Goal: Task Accomplishment & Management: Complete application form

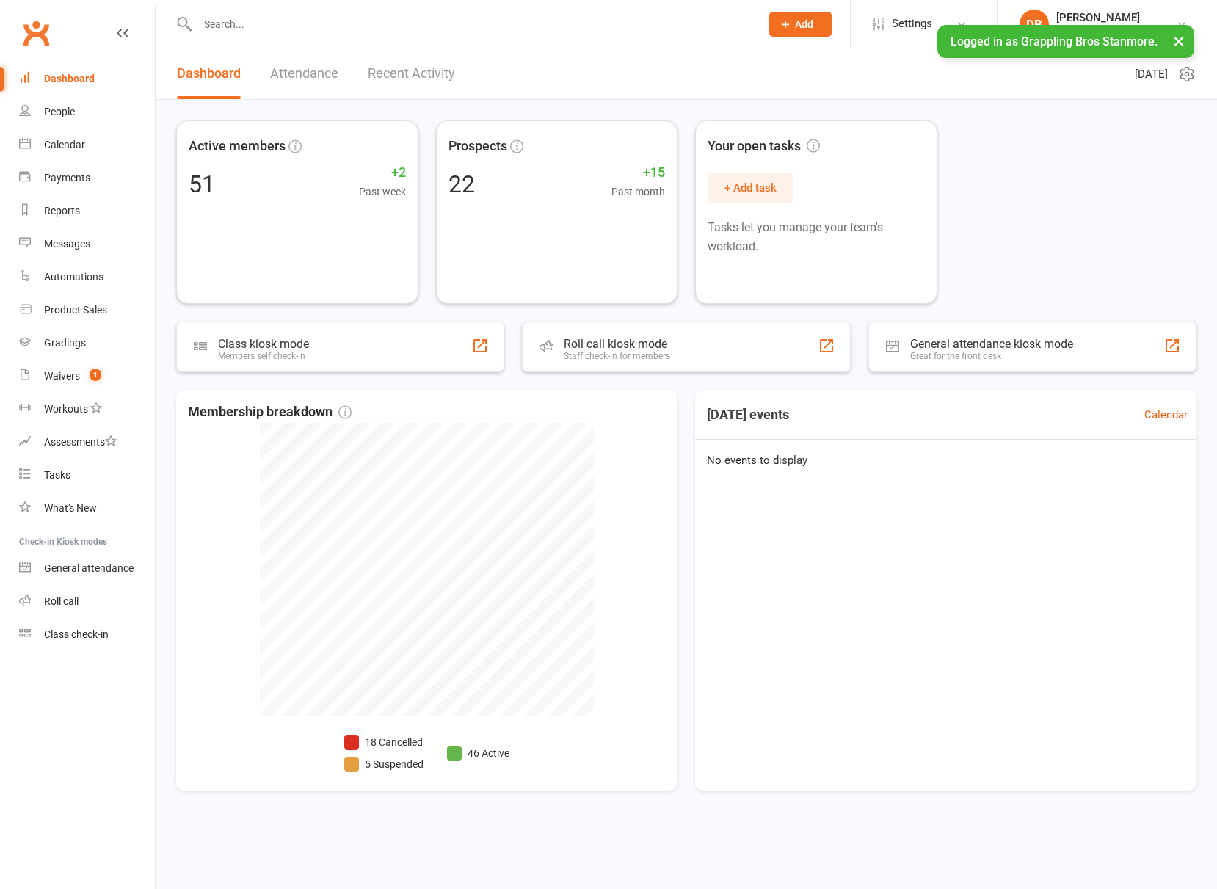
click at [79, 147] on div "Calendar" at bounding box center [64, 145] width 41 height 12
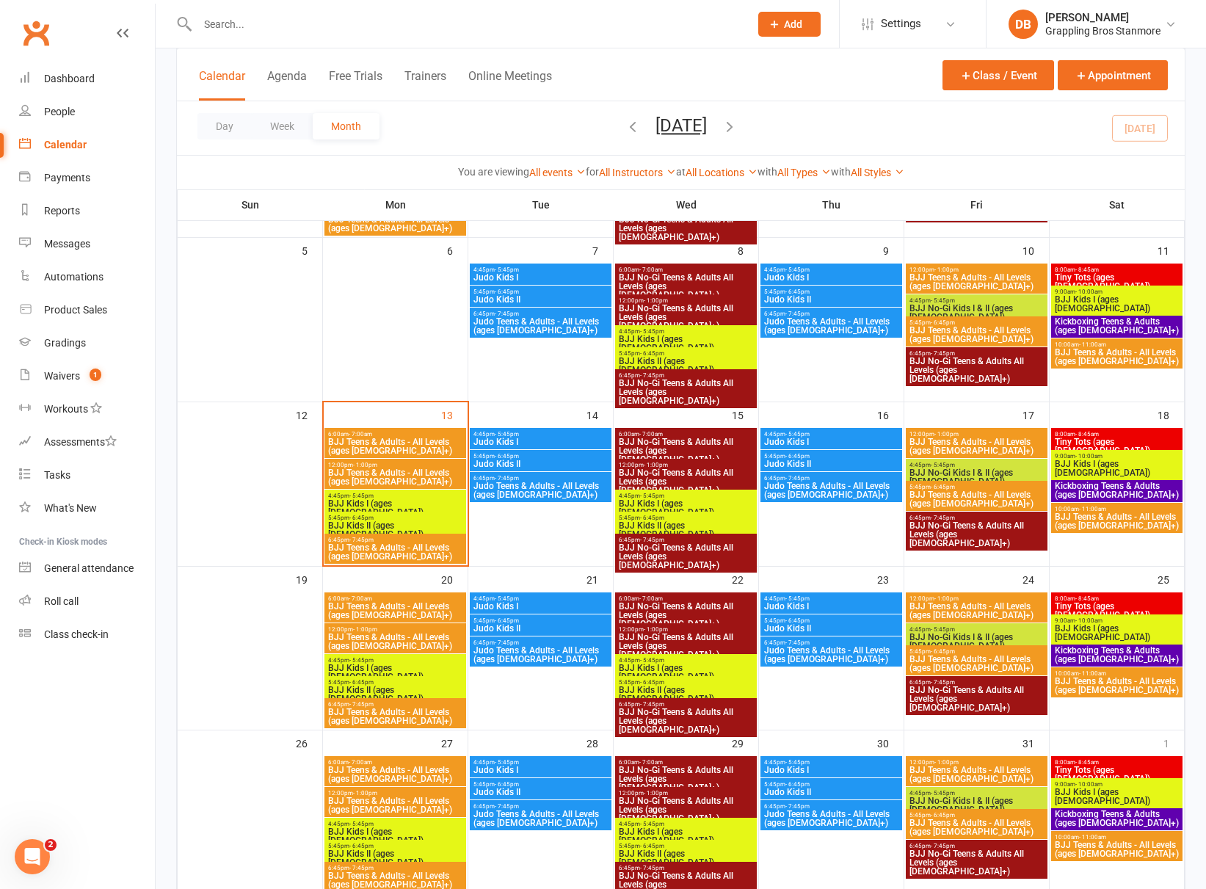
scroll to position [244, 0]
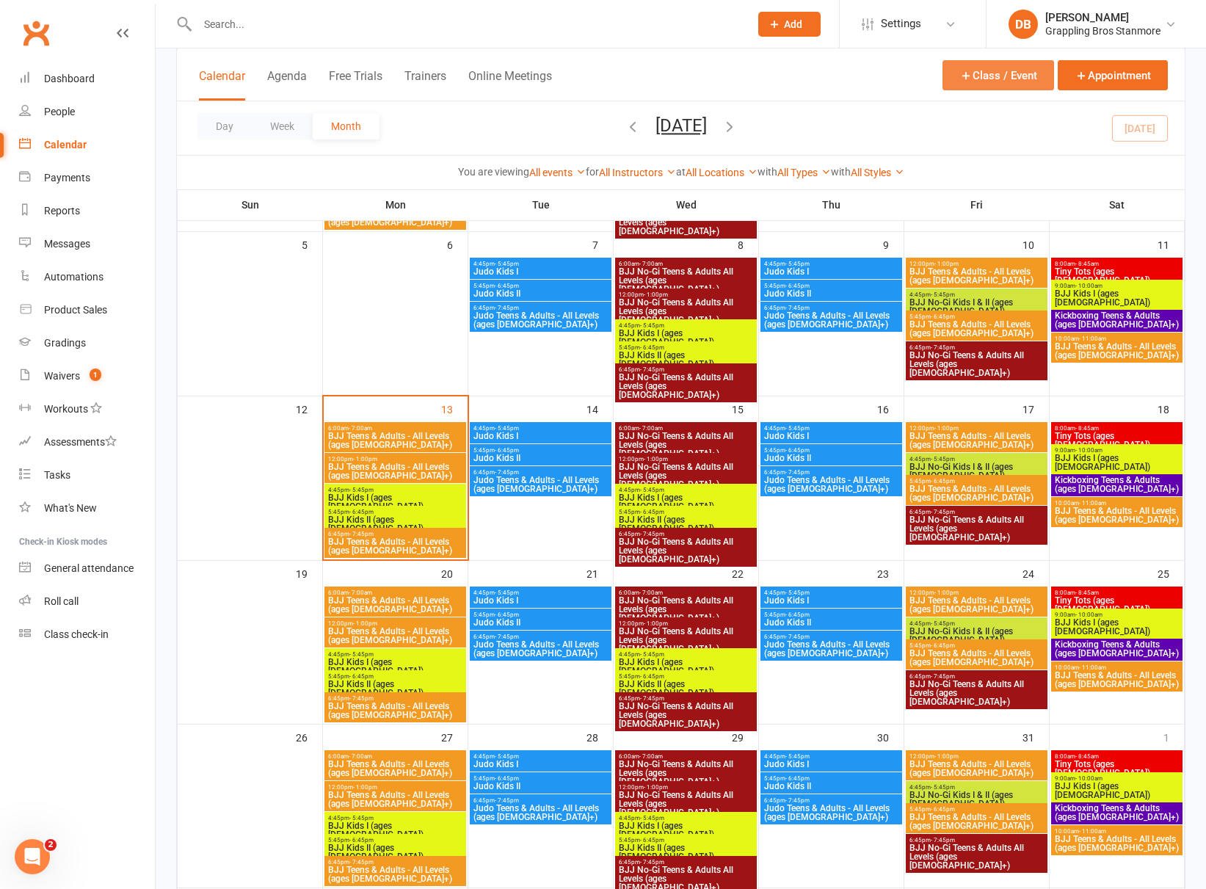
click at [1029, 82] on button "Class / Event" at bounding box center [999, 75] width 112 height 30
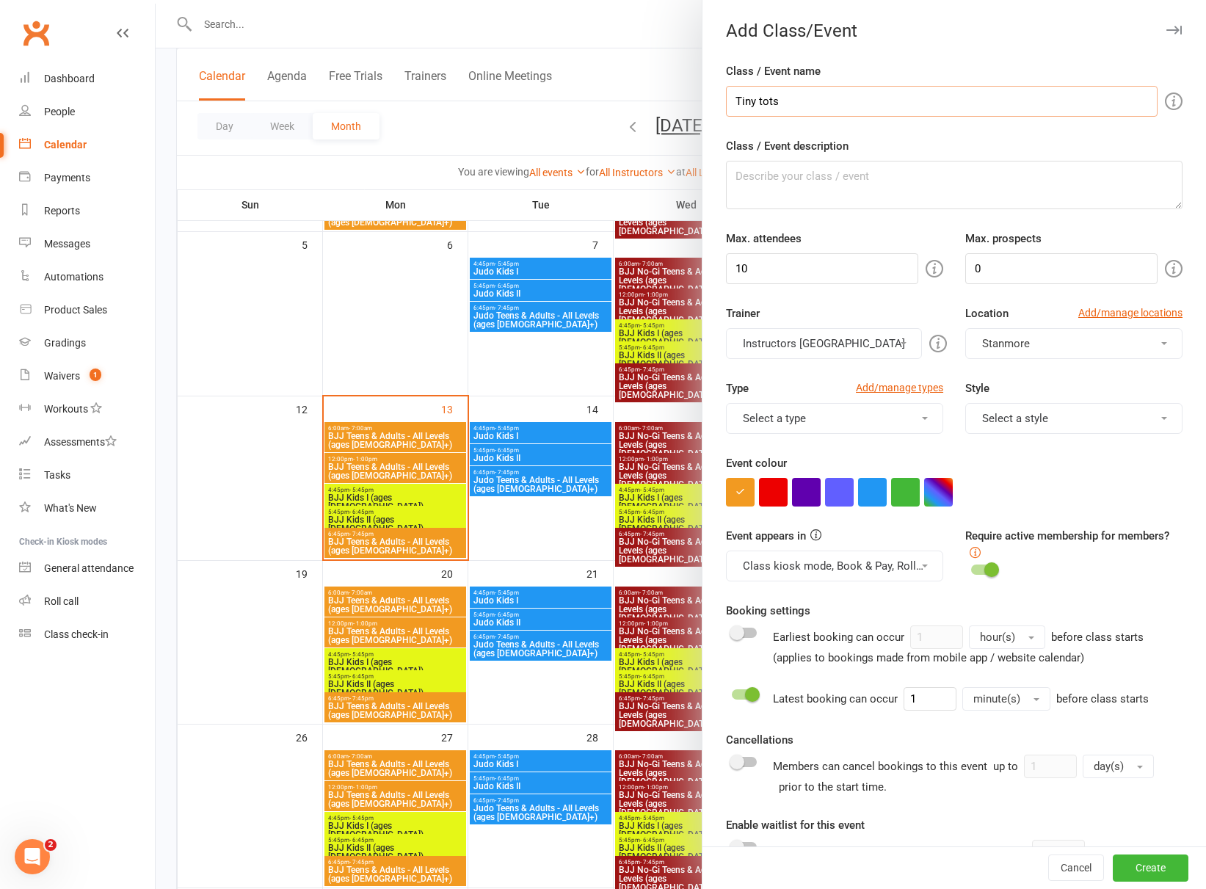
type input "Tiny Tots (ages [DEMOGRAPHIC_DATA])"
click at [807, 264] on input "10" at bounding box center [822, 268] width 192 height 31
click at [807, 265] on input "10" at bounding box center [822, 268] width 192 height 31
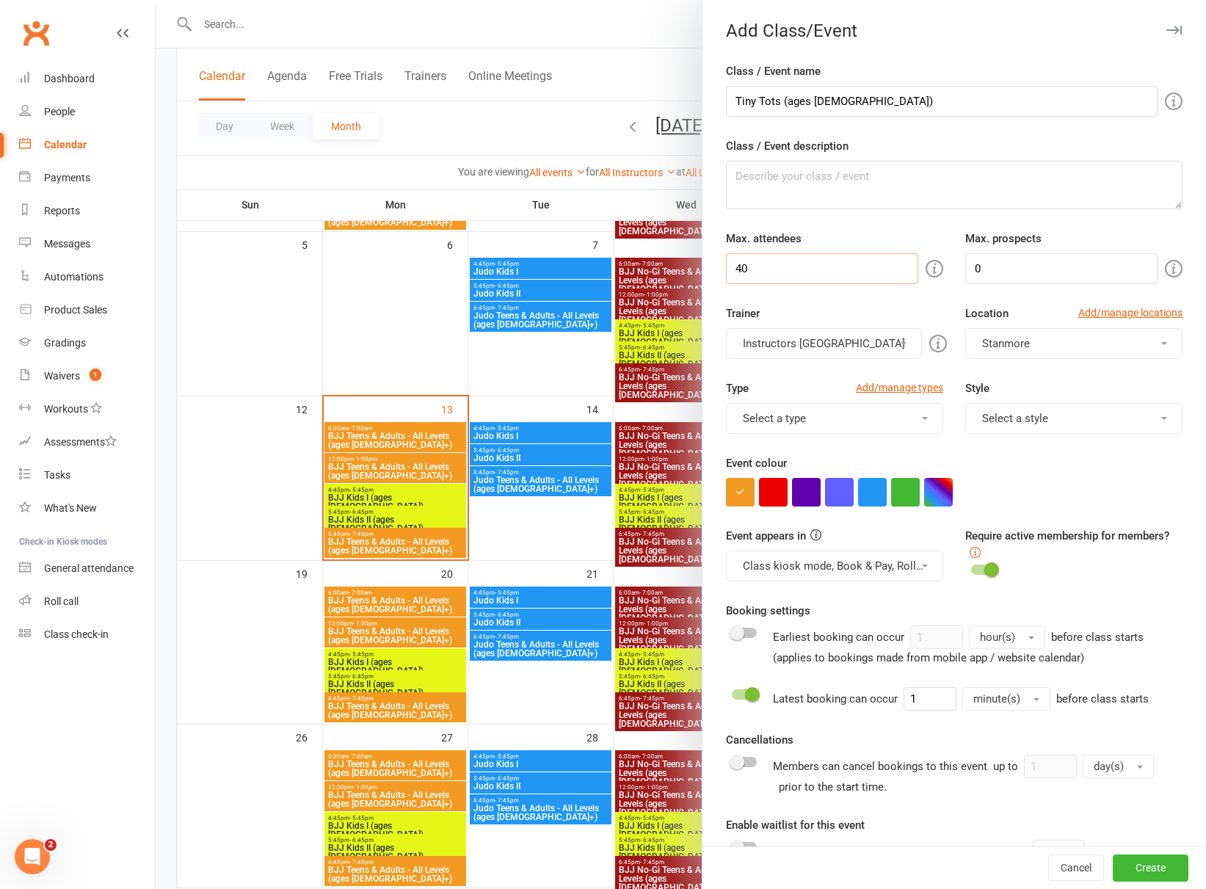
type input "40"
click at [1027, 280] on input "0" at bounding box center [1061, 268] width 192 height 31
type input "10"
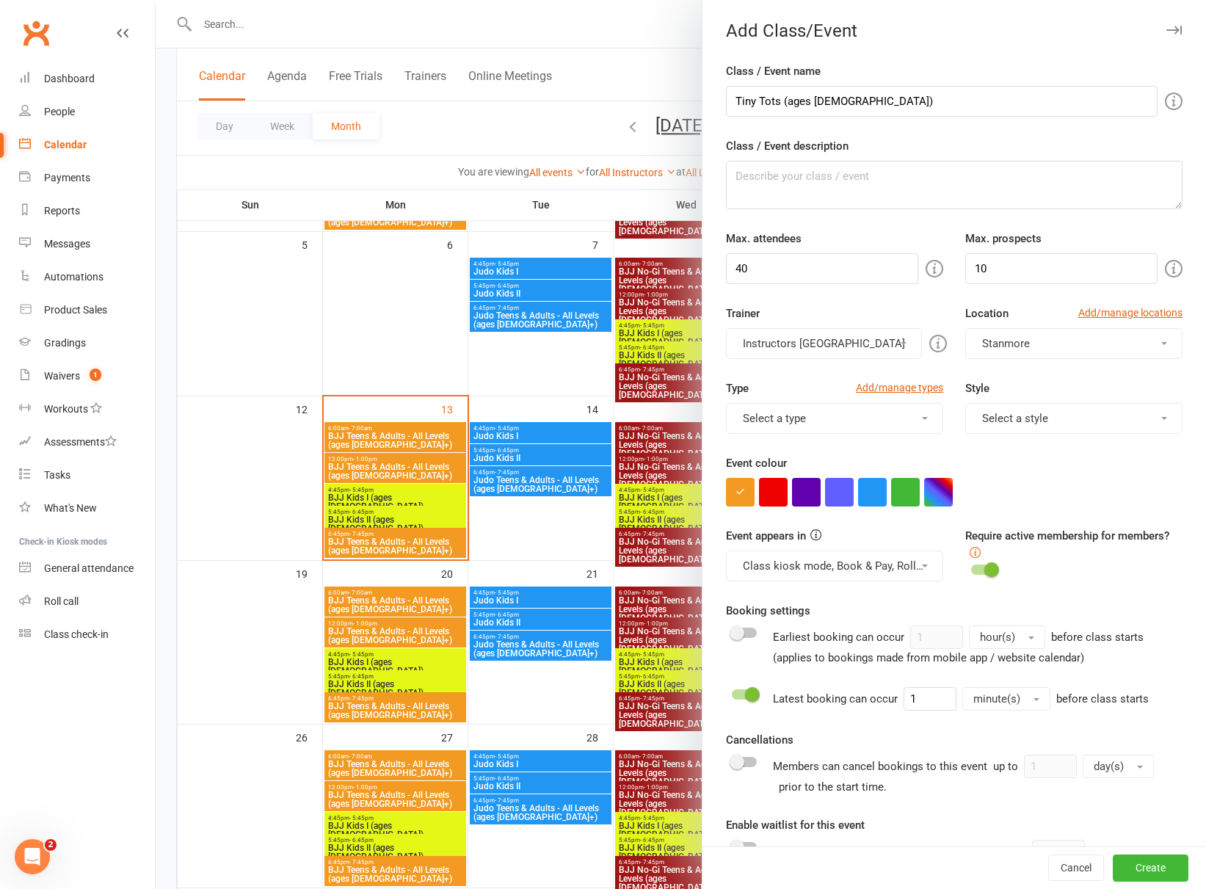
click at [849, 415] on button "Select a type" at bounding box center [834, 418] width 217 height 31
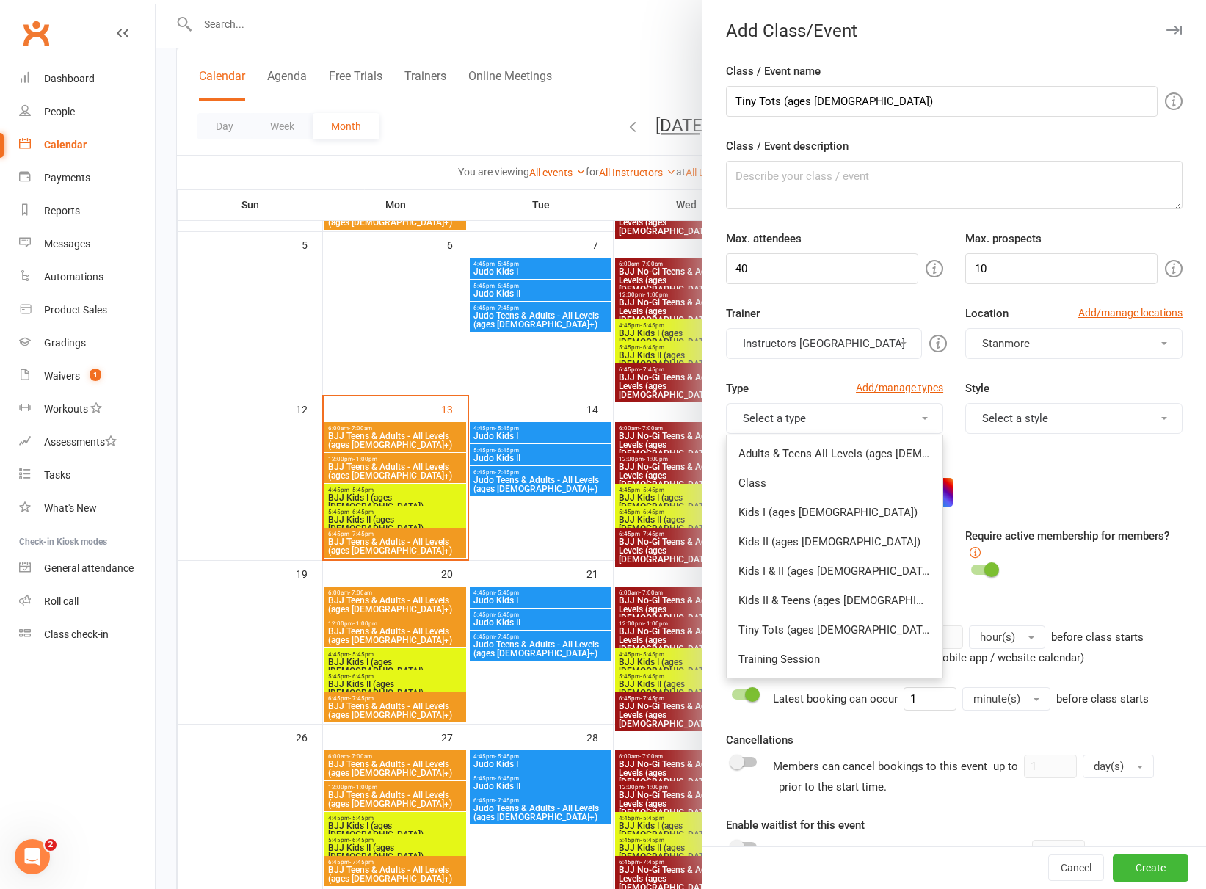
drag, startPoint x: 831, startPoint y: 632, endPoint x: 811, endPoint y: 588, distance: 48.3
click at [831, 632] on link "Tiny Tots (ages [DEMOGRAPHIC_DATA])" at bounding box center [835, 629] width 216 height 29
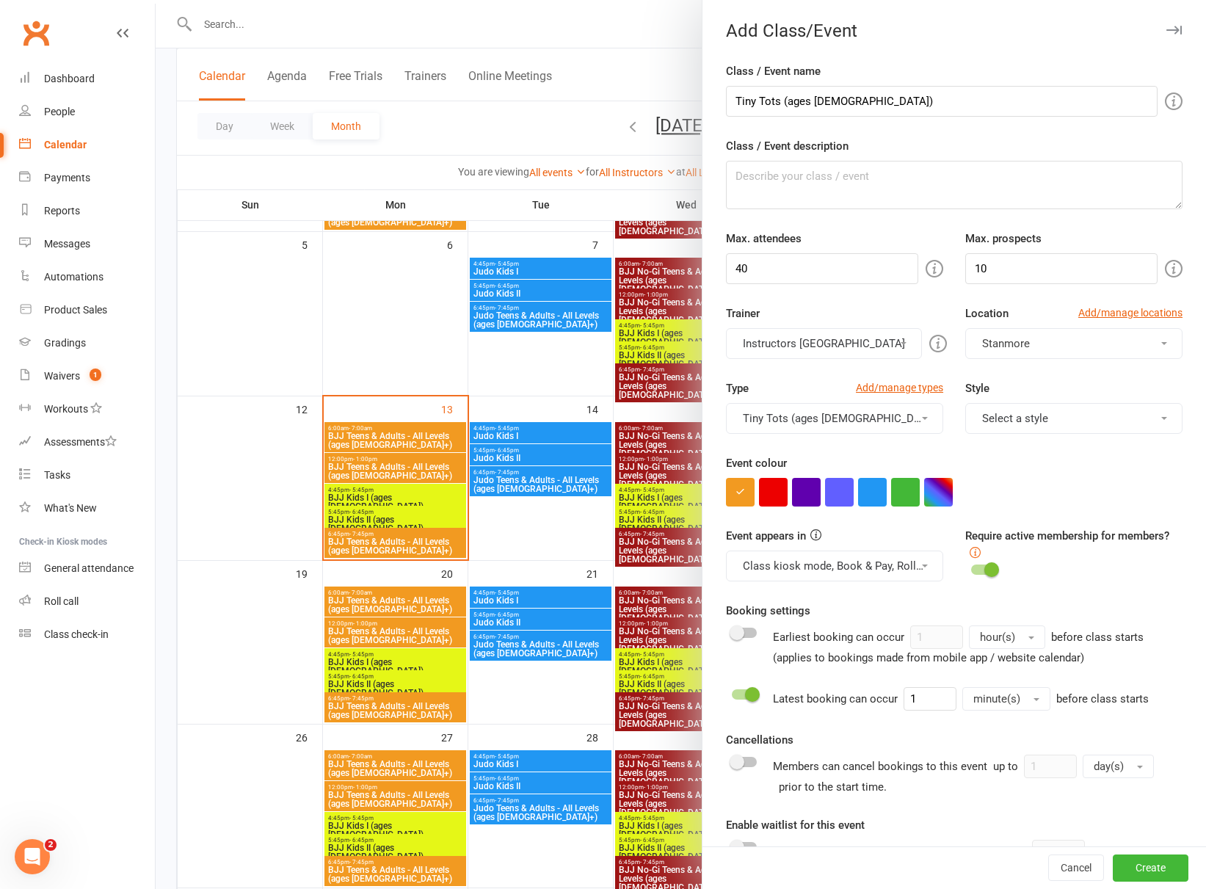
click at [769, 508] on form "Class / Event name Tiny Tots (ages [DEMOGRAPHIC_DATA]) Class / Event descriptio…" at bounding box center [954, 565] width 457 height 1006
click at [776, 492] on button "button" at bounding box center [773, 492] width 29 height 29
click at [1010, 422] on button "Select a style" at bounding box center [1073, 418] width 217 height 31
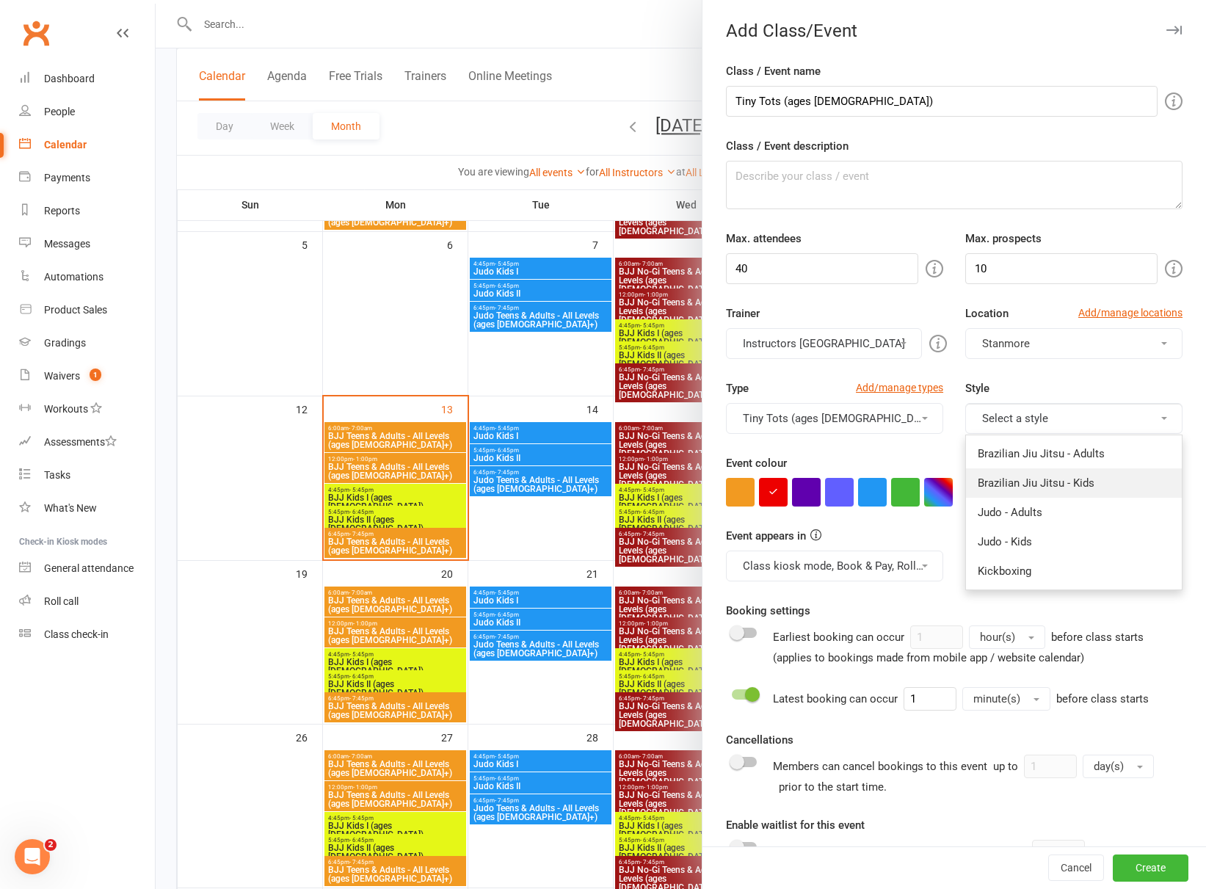
click at [1083, 486] on link "Brazilian Jiu Jitsu - Kids" at bounding box center [1074, 482] width 216 height 29
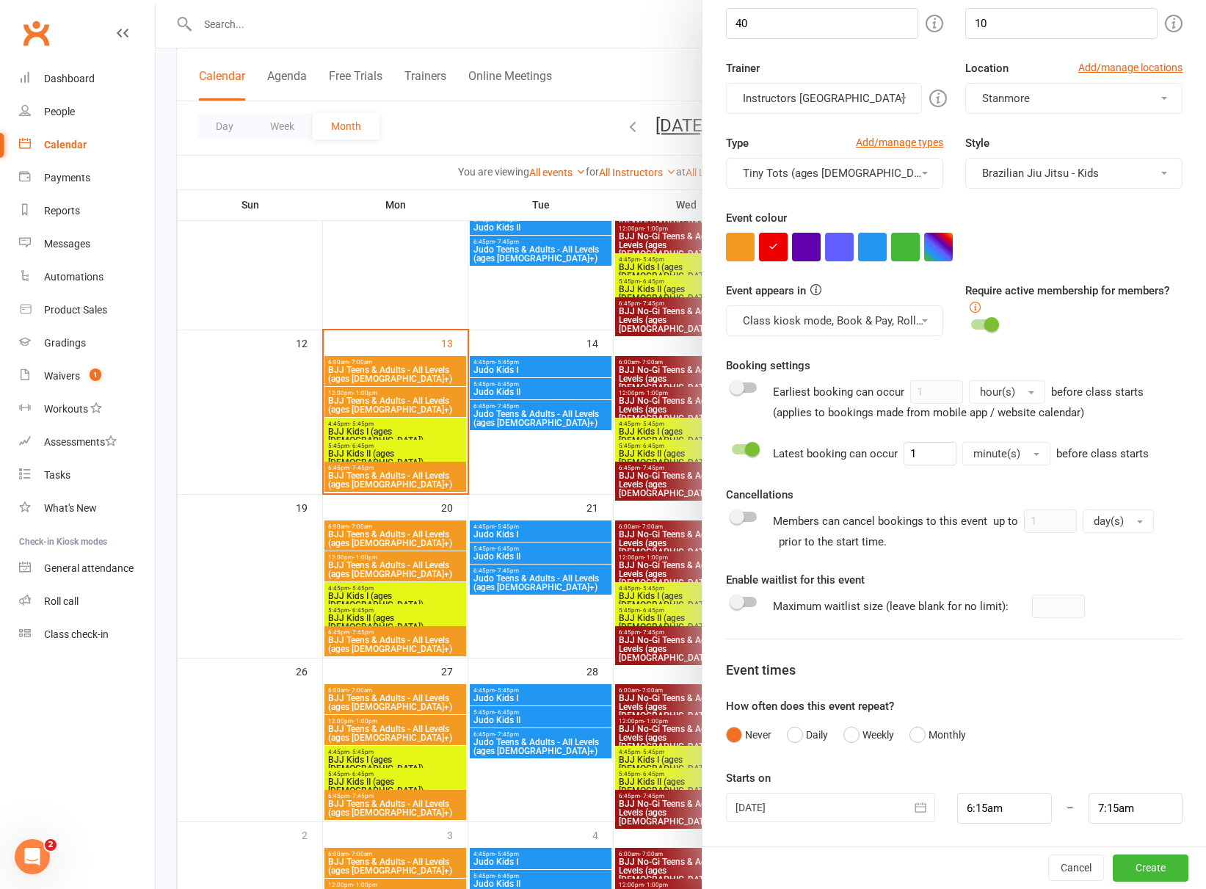
scroll to position [424, 0]
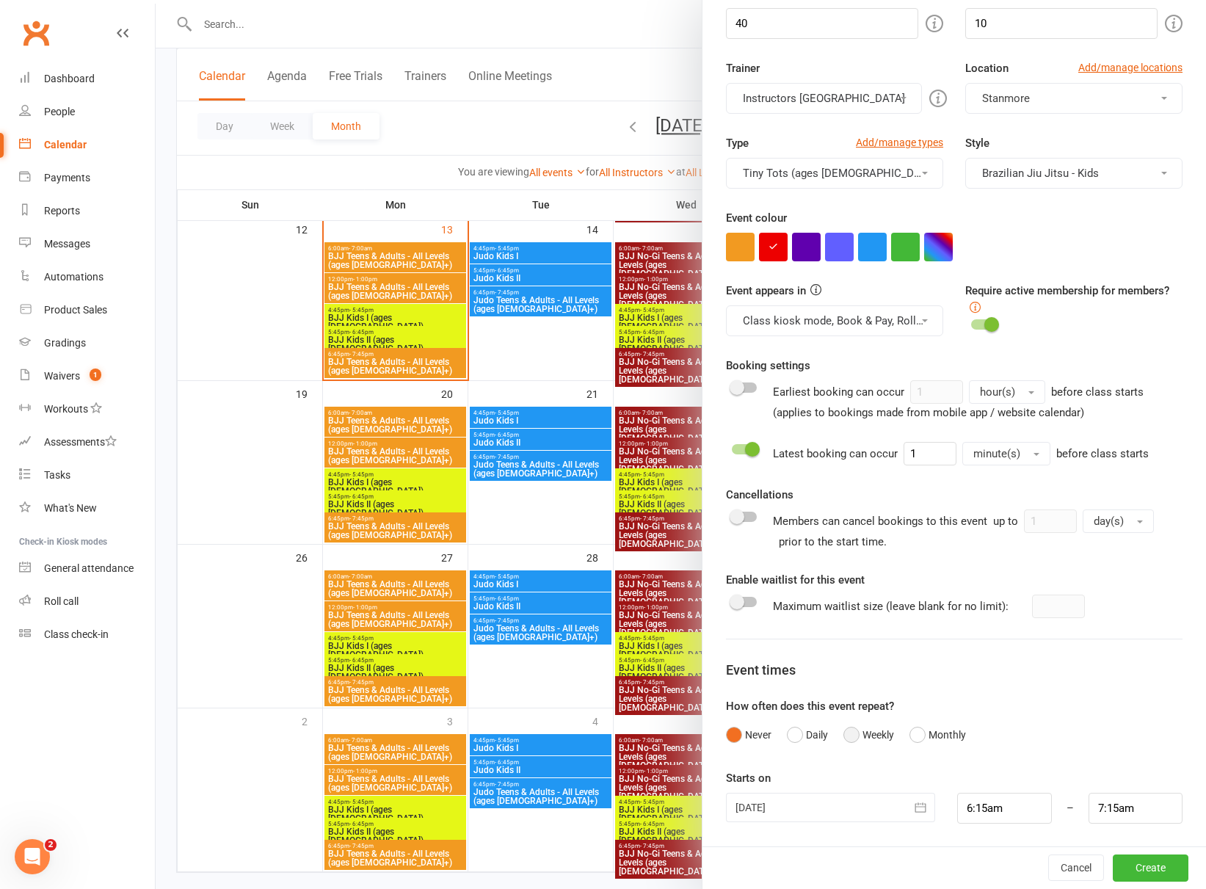
click at [851, 732] on button "Weekly" at bounding box center [868, 735] width 51 height 28
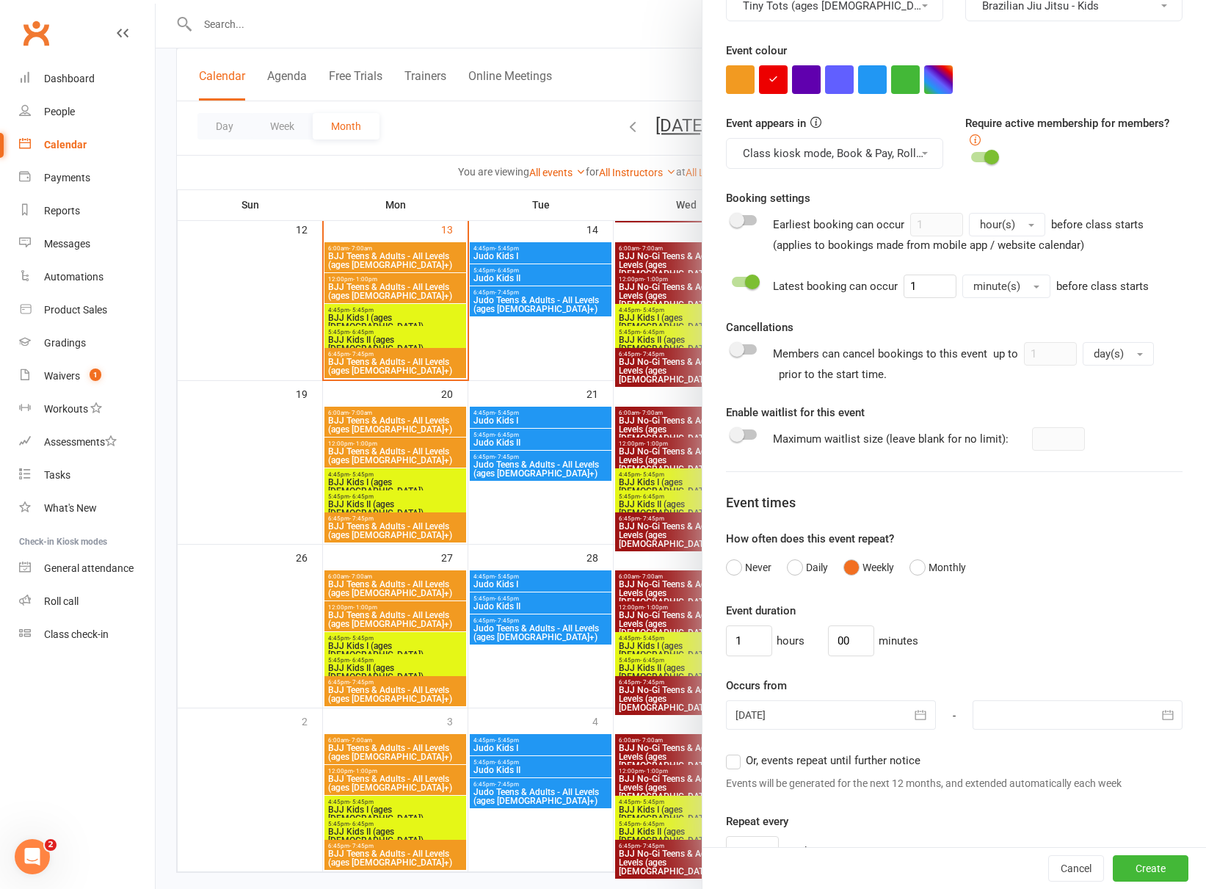
scroll to position [430, 0]
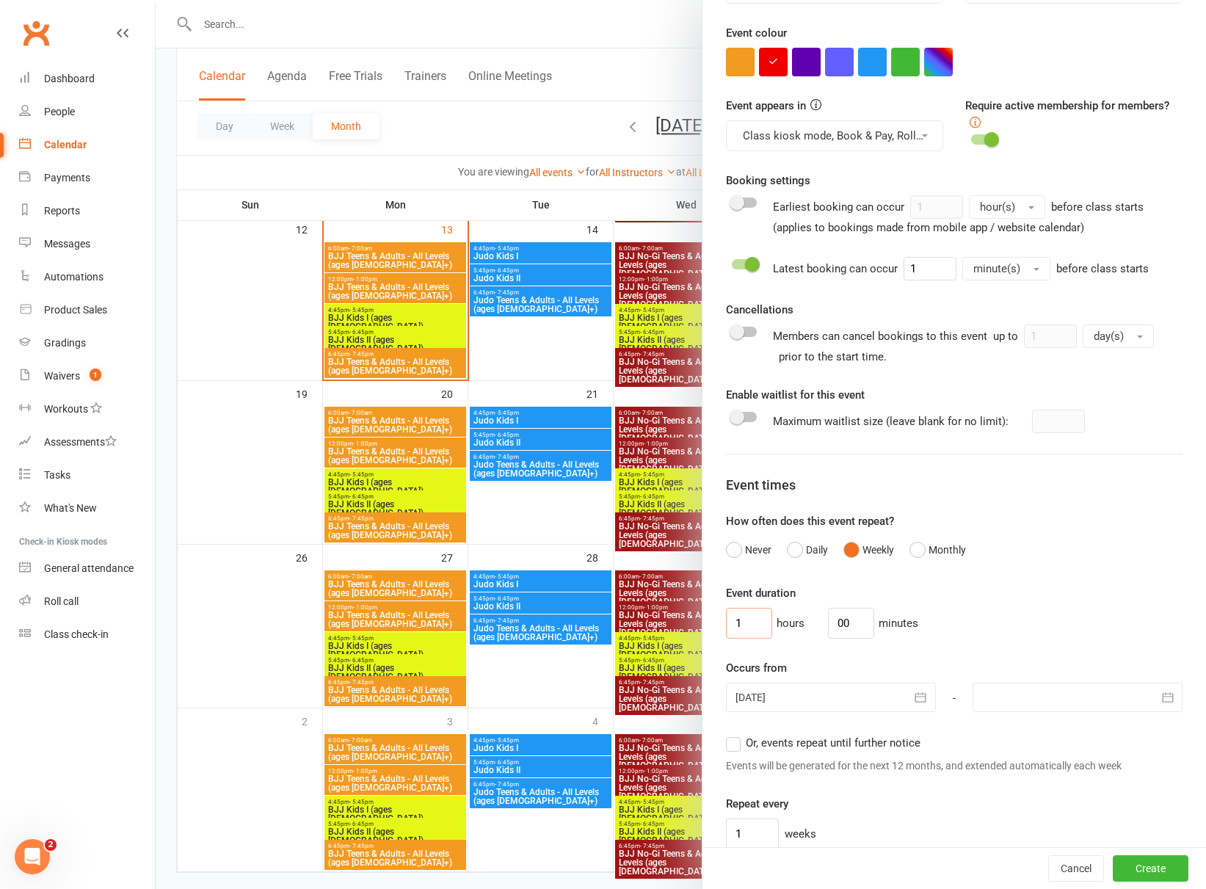
click at [736, 634] on input "1" at bounding box center [749, 623] width 46 height 31
type input "0"
click at [828, 621] on input "00" at bounding box center [851, 623] width 46 height 31
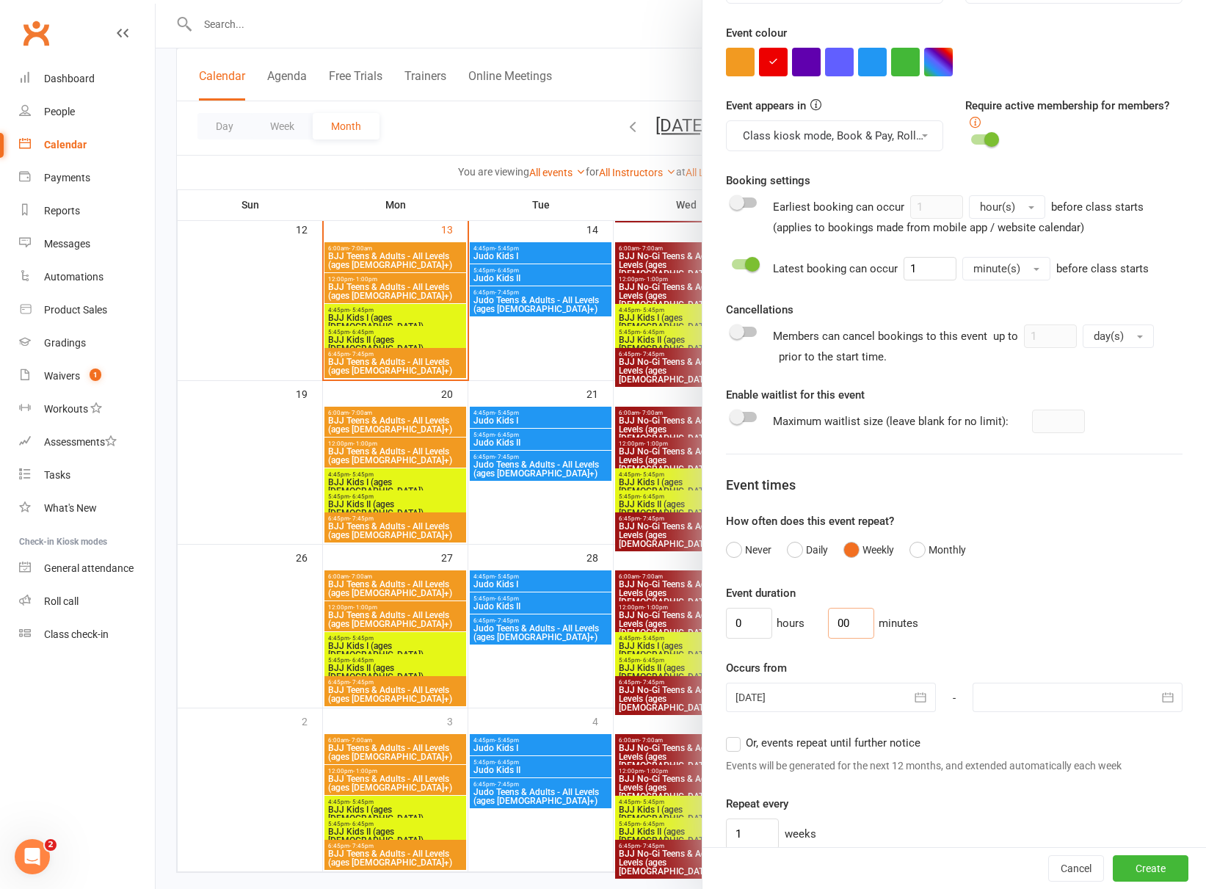
click at [828, 621] on input "00" at bounding box center [851, 623] width 46 height 31
type input "45"
click at [733, 745] on label "Or, events repeat until further notice" at bounding box center [823, 743] width 195 height 18
click at [733, 734] on input "Or, events repeat until further notice" at bounding box center [731, 734] width 10 height 0
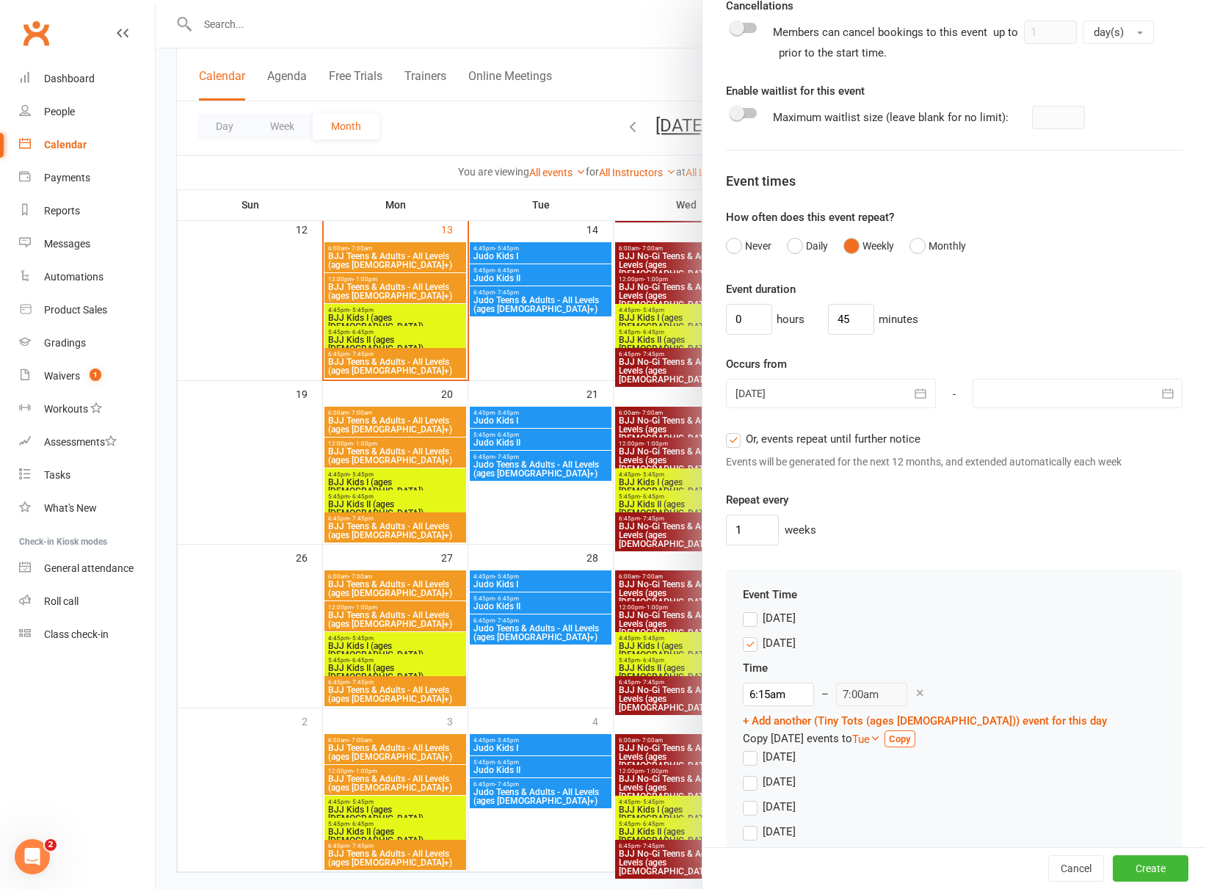
scroll to position [775, 0]
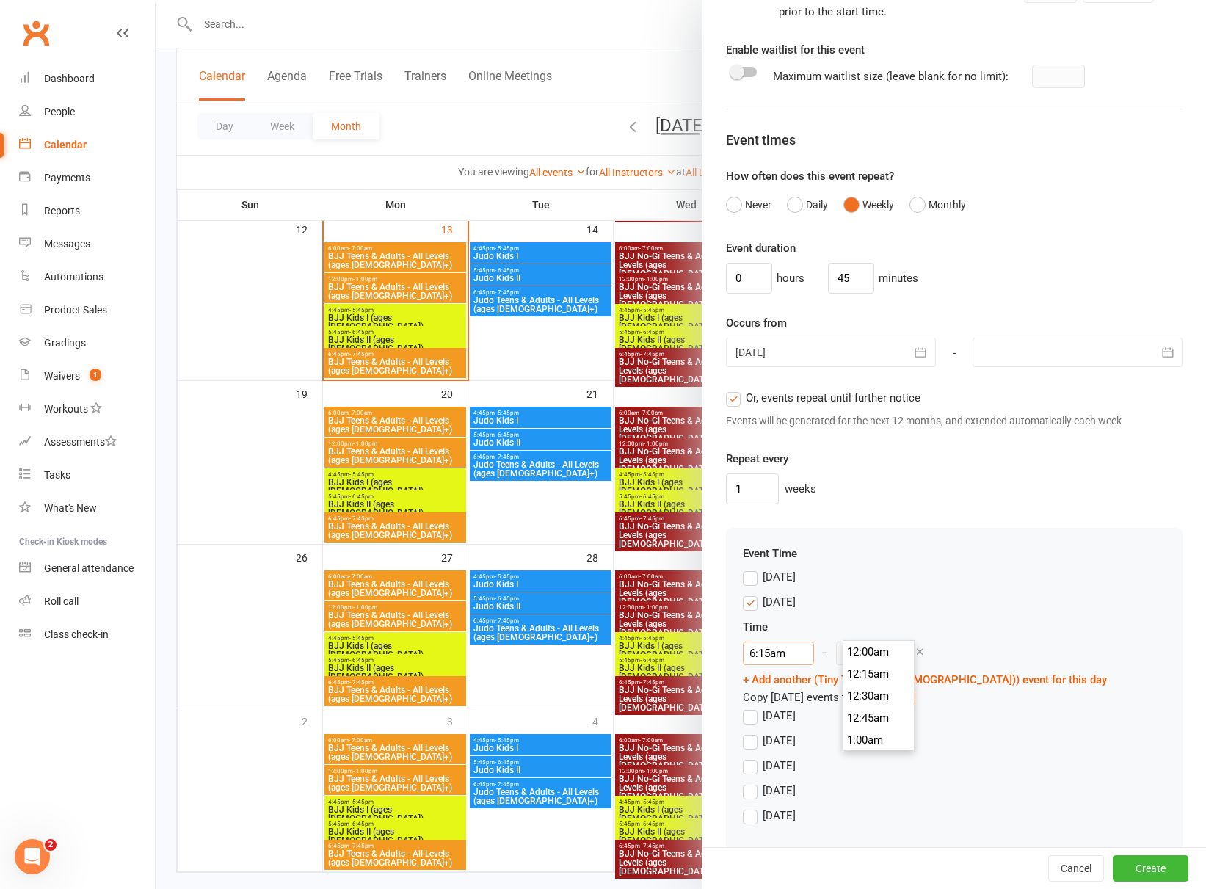
click at [814, 642] on input "6:15am" at bounding box center [778, 653] width 71 height 23
click at [747, 732] on label "[DATE]" at bounding box center [769, 741] width 53 height 18
click at [747, 732] on input "[DATE]" at bounding box center [748, 732] width 10 height 0
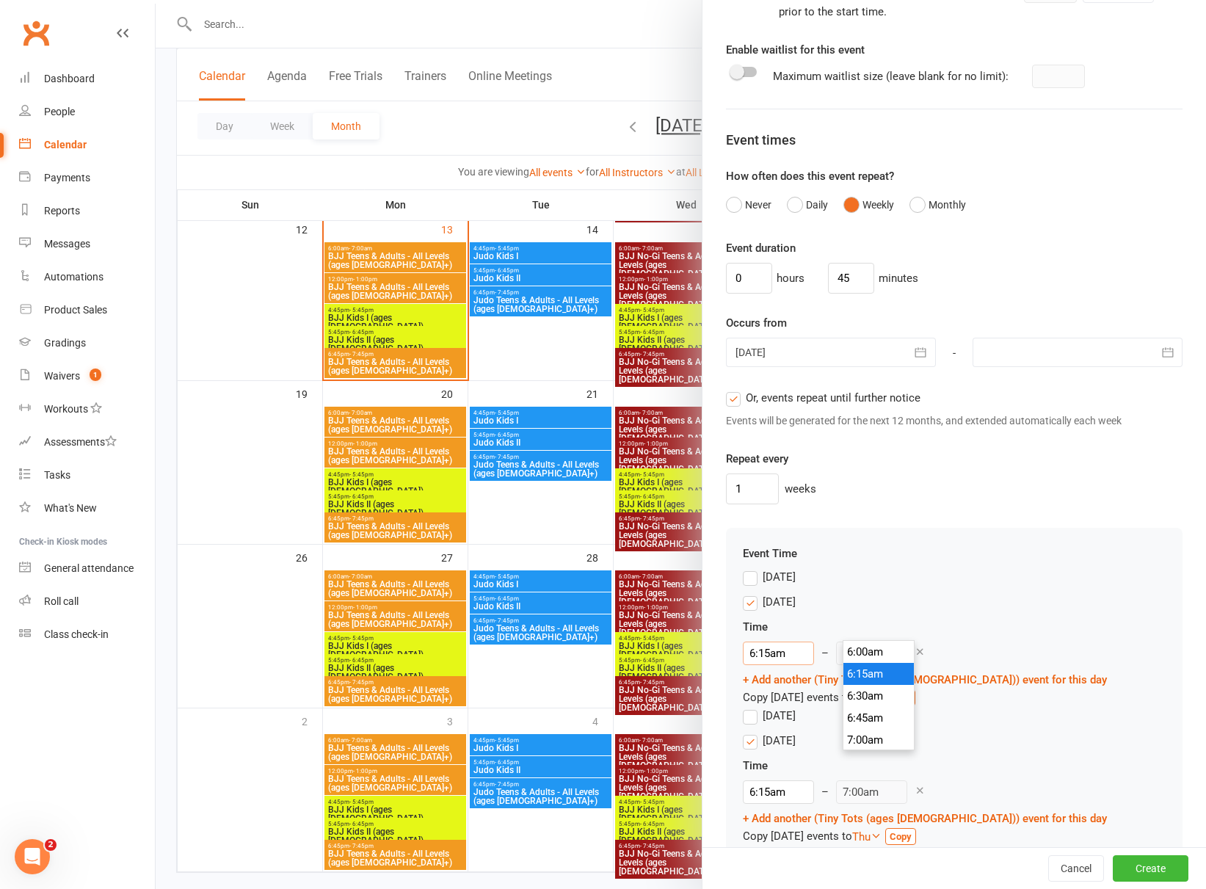
click at [814, 642] on input "6:15am" at bounding box center [778, 653] width 71 height 23
type input "4:00pm"
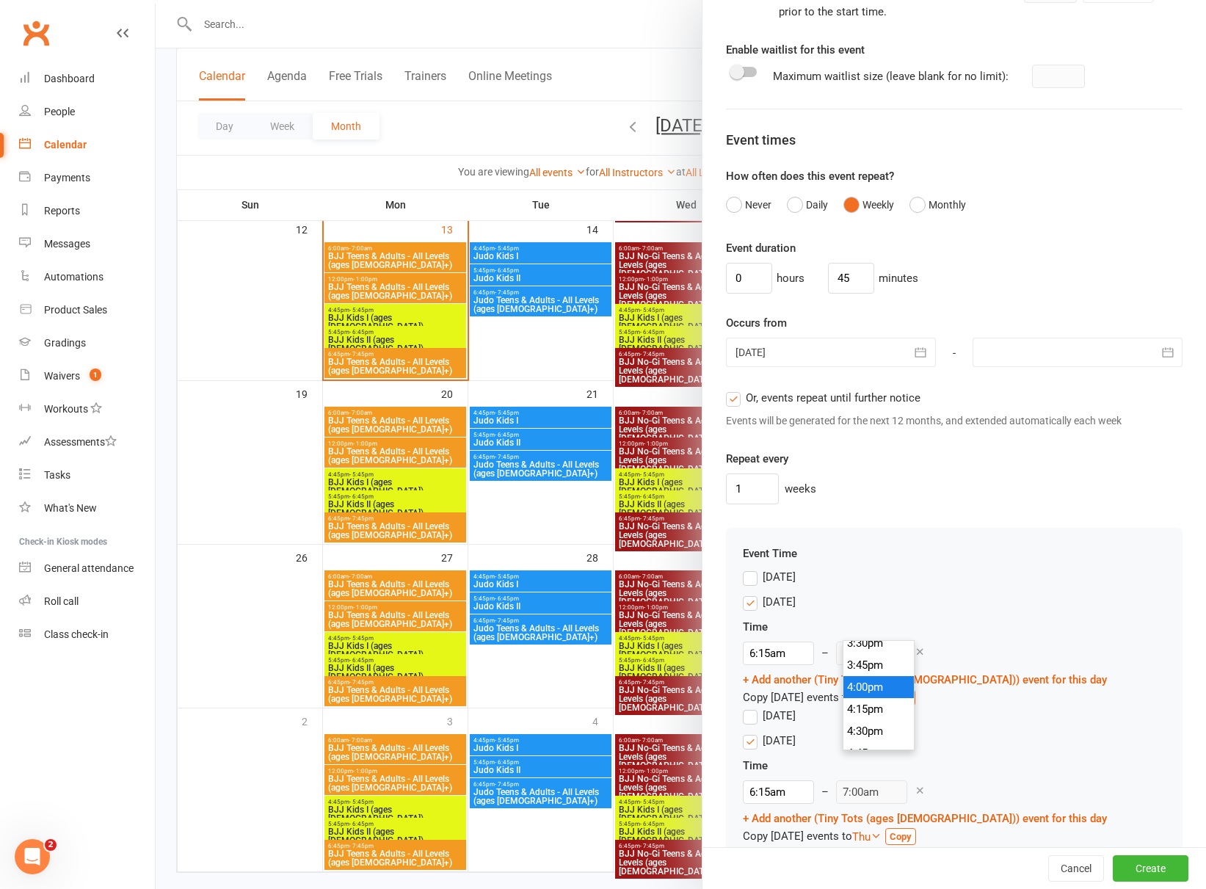
type input "4:45pm"
click at [882, 685] on li "4:00pm" at bounding box center [878, 687] width 70 height 22
click at [814, 780] on input "6:15am" at bounding box center [778, 791] width 71 height 23
type input "4:00pm"
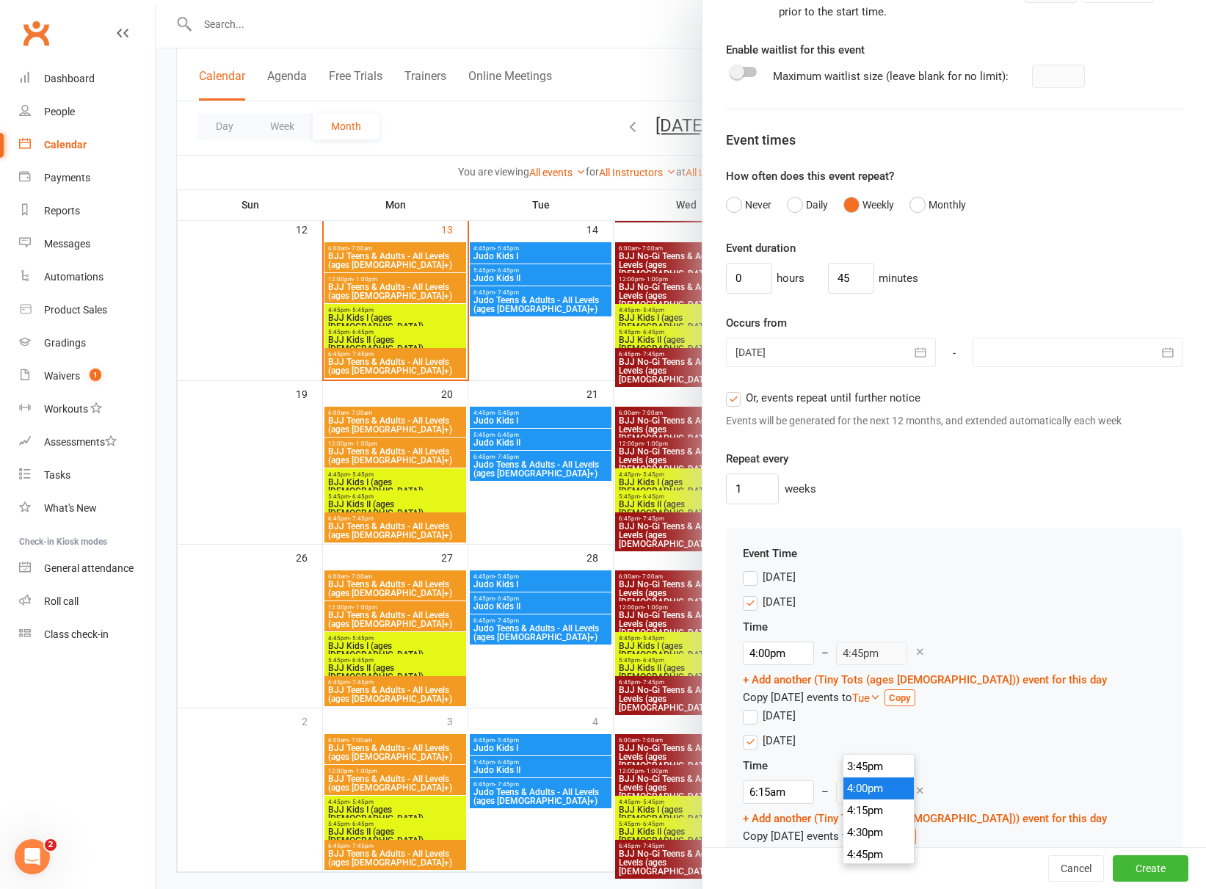
type input "4:45pm"
click at [862, 793] on li "4:00pm" at bounding box center [878, 788] width 70 height 22
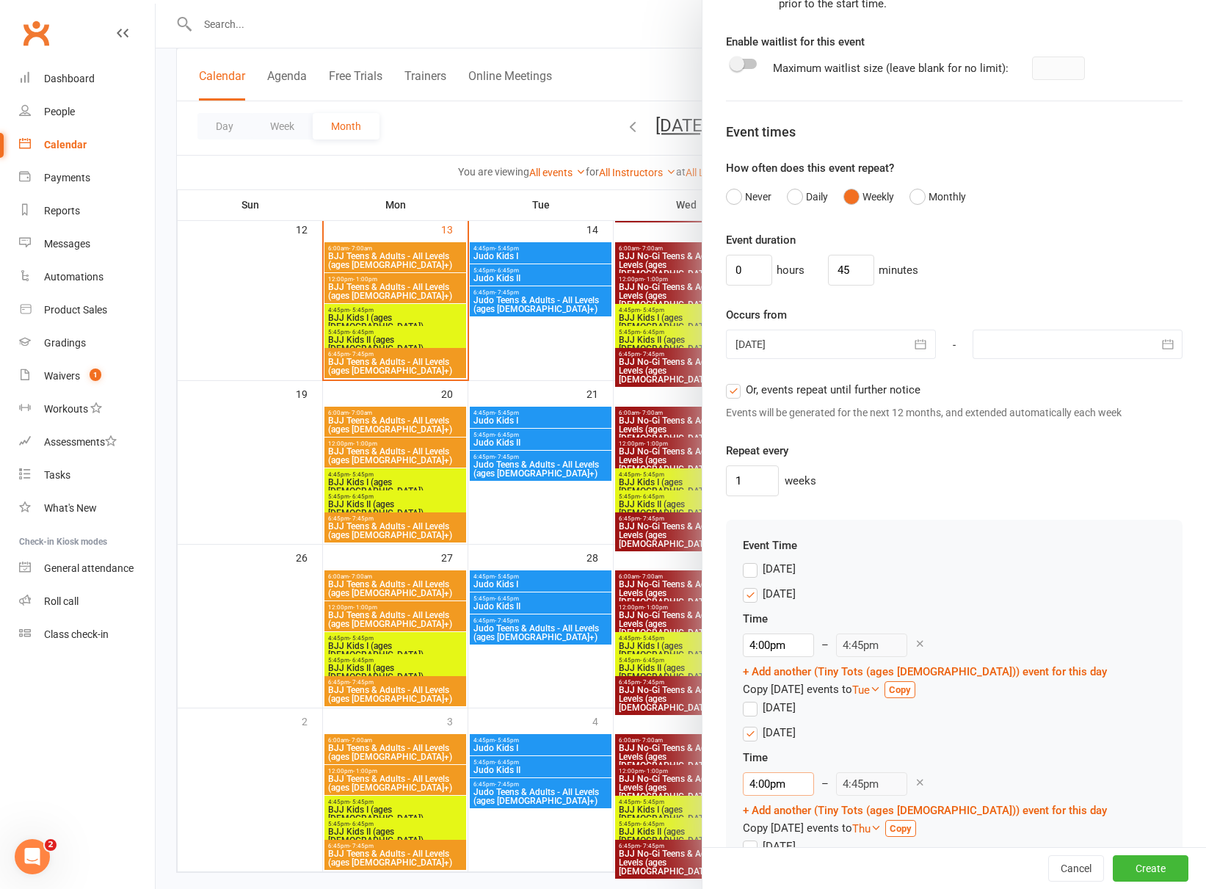
scroll to position [839, 0]
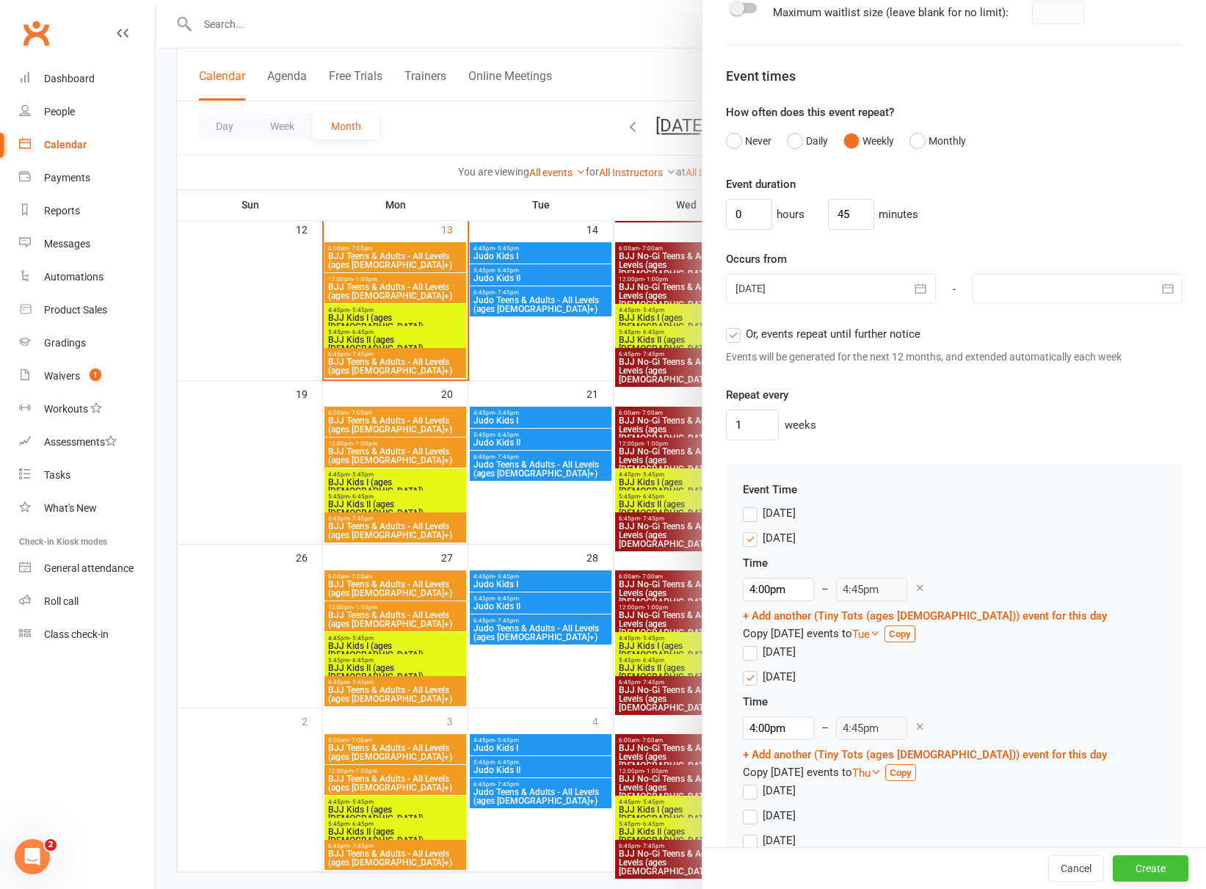
click at [1119, 866] on button "Create" at bounding box center [1151, 868] width 76 height 26
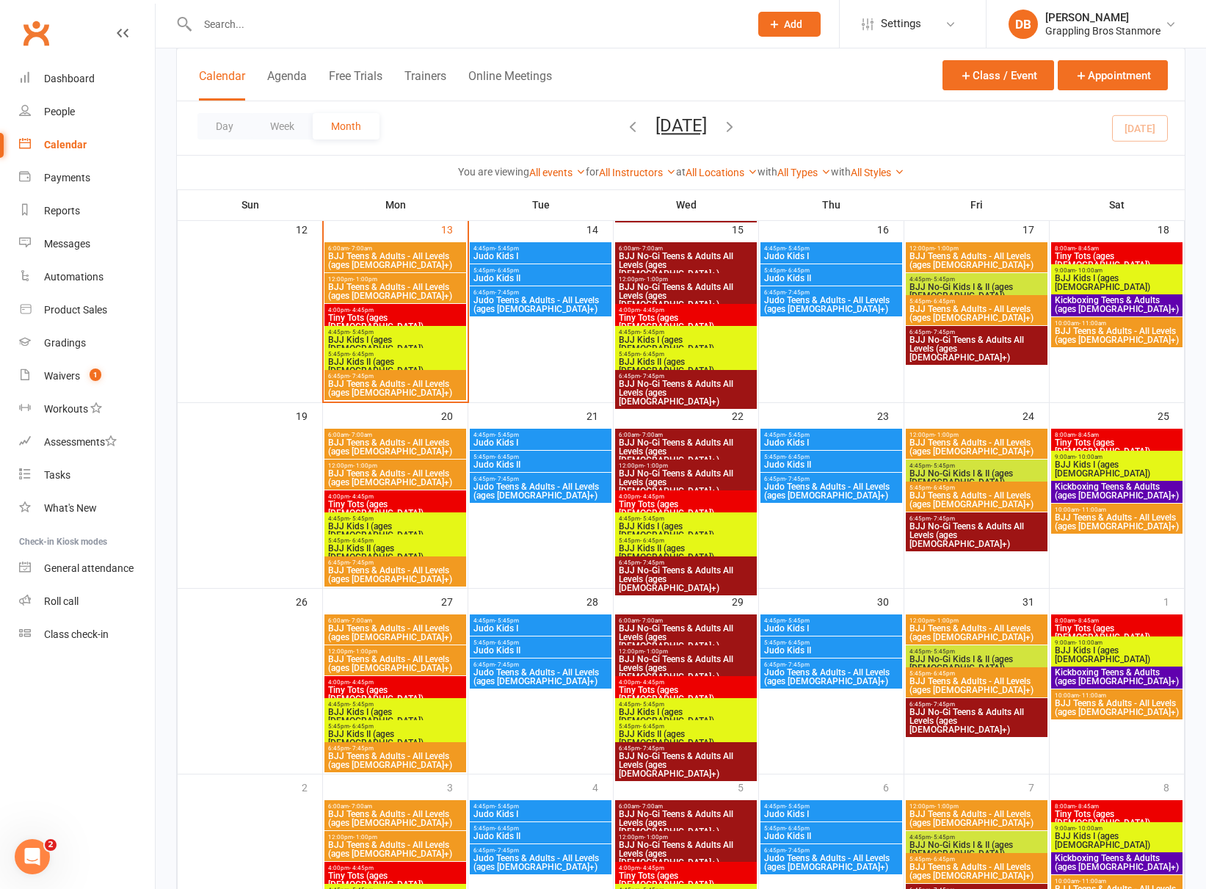
click at [383, 335] on span "BJJ Kids I (ages [DEMOGRAPHIC_DATA])" at bounding box center [395, 344] width 136 height 18
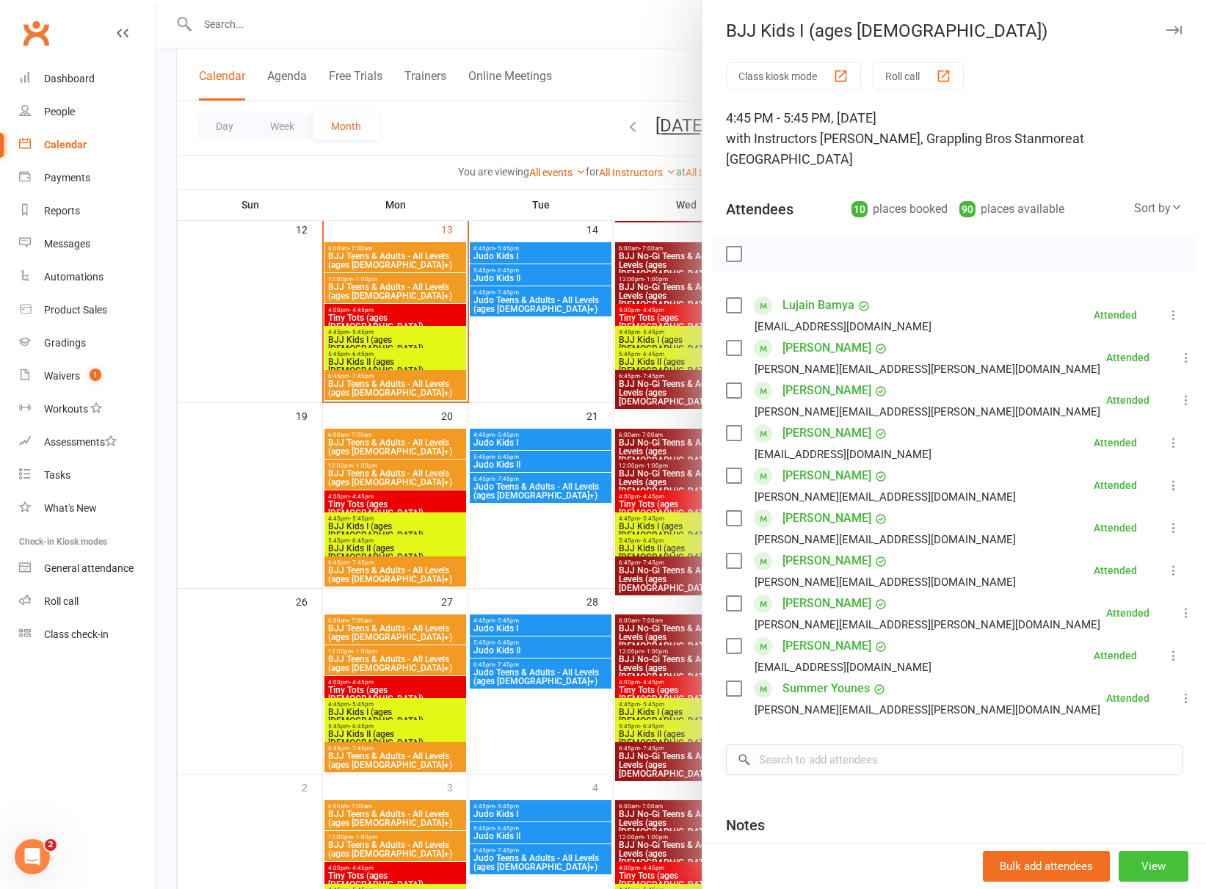
click at [1122, 863] on button "View" at bounding box center [1154, 866] width 70 height 31
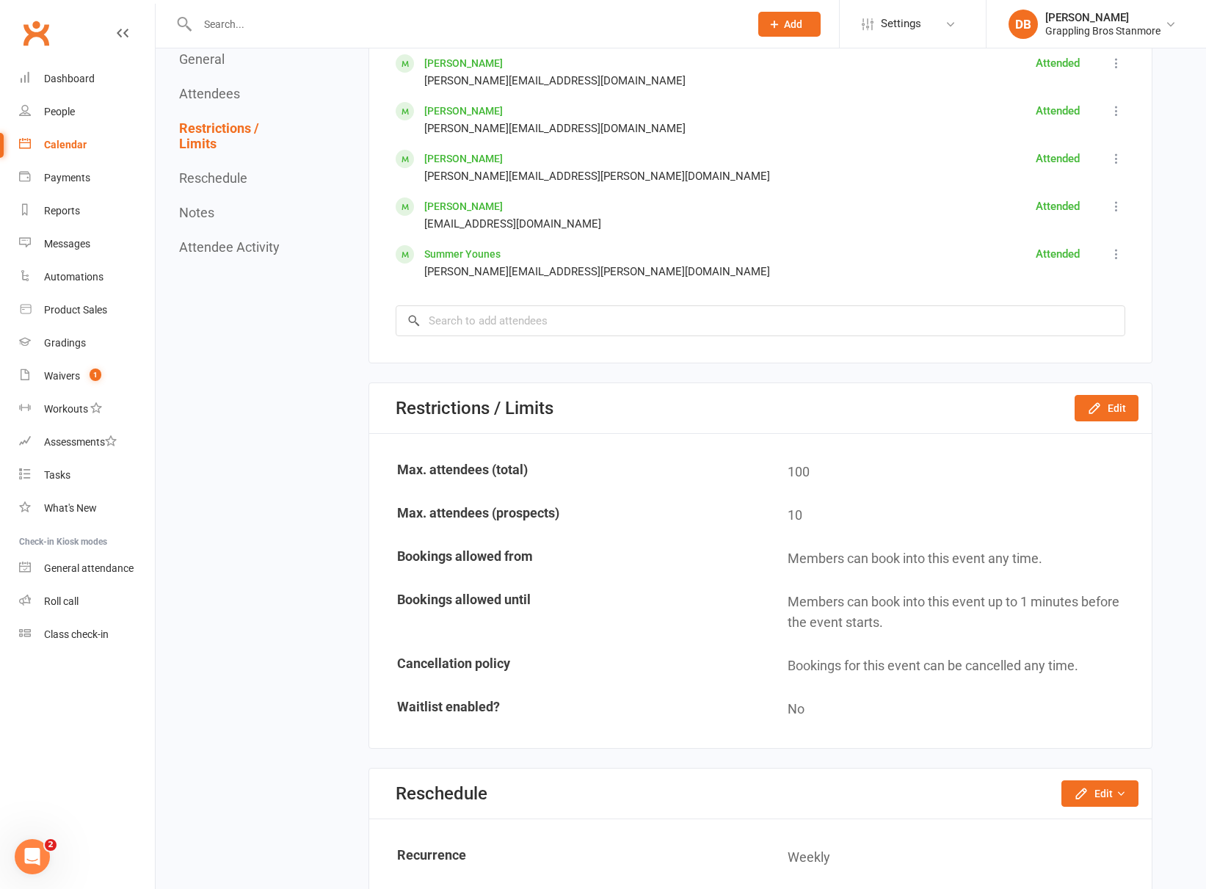
scroll to position [1007, 0]
click at [1094, 415] on button "Edit" at bounding box center [1107, 407] width 64 height 26
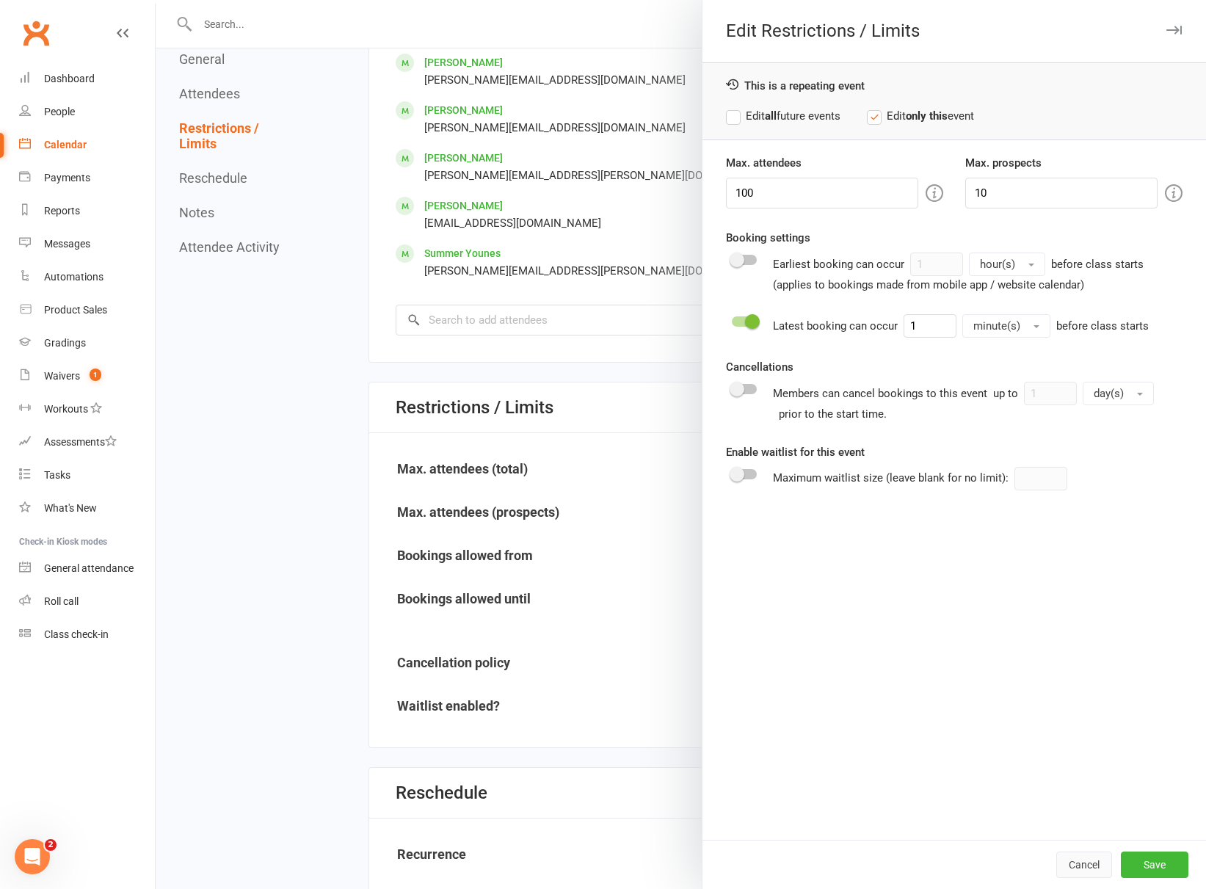
click at [1084, 861] on button "Cancel" at bounding box center [1084, 864] width 56 height 26
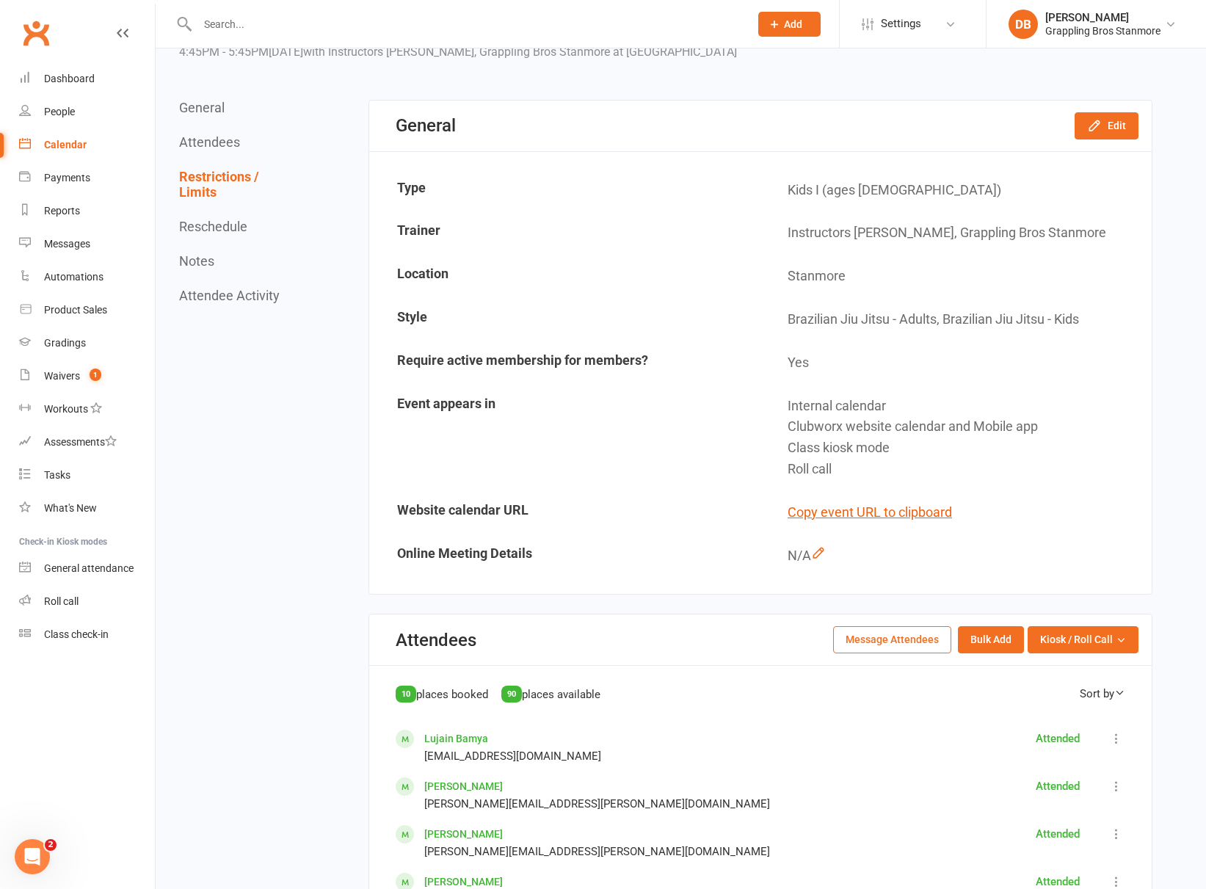
scroll to position [0, 0]
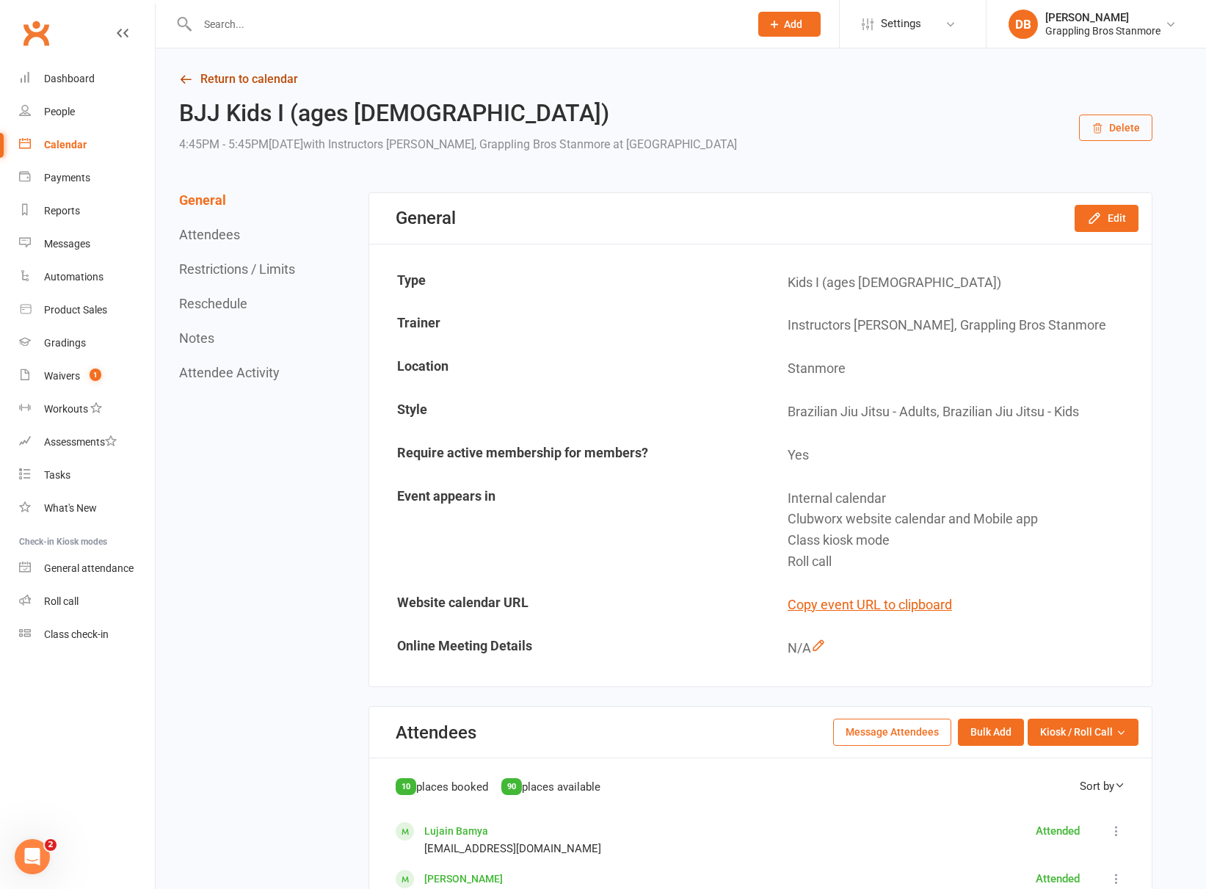
click at [181, 74] on icon at bounding box center [185, 79] width 13 height 13
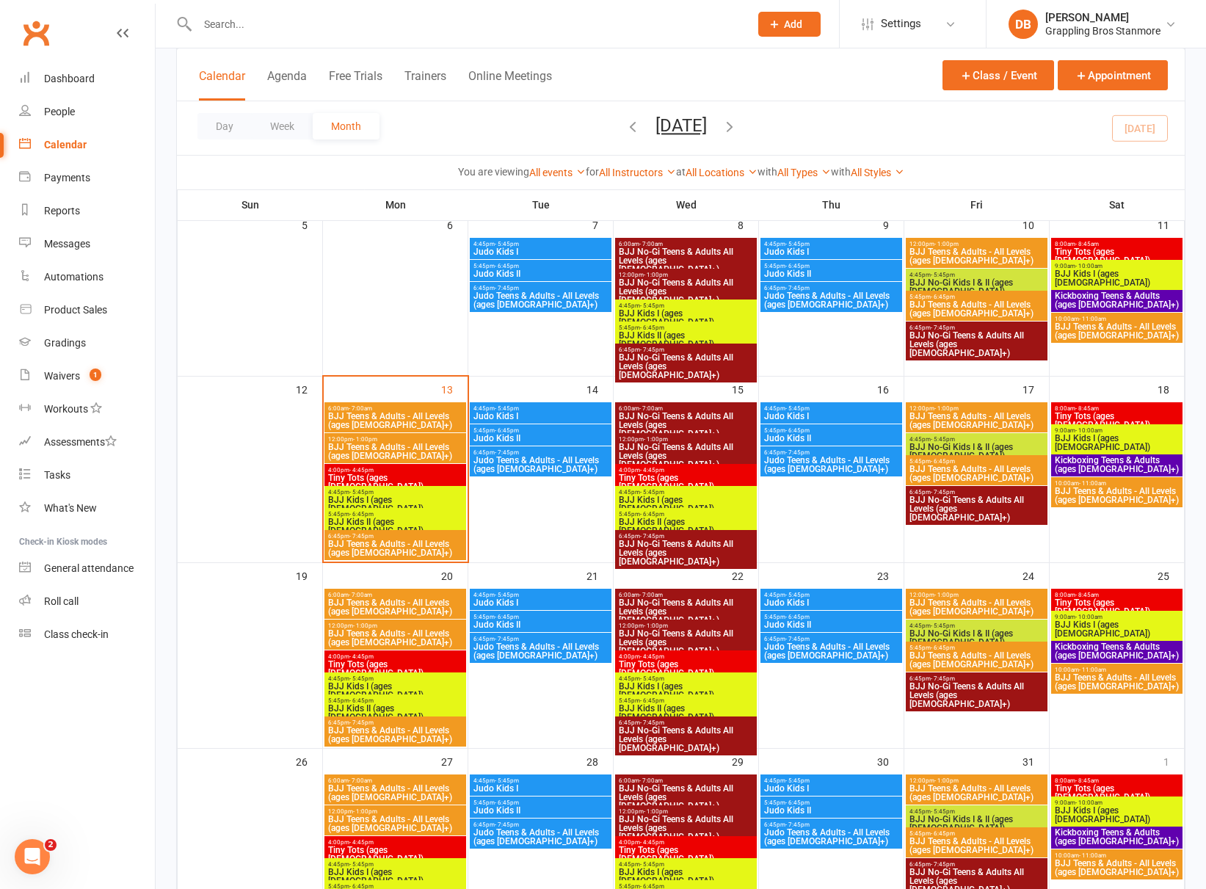
scroll to position [258, 0]
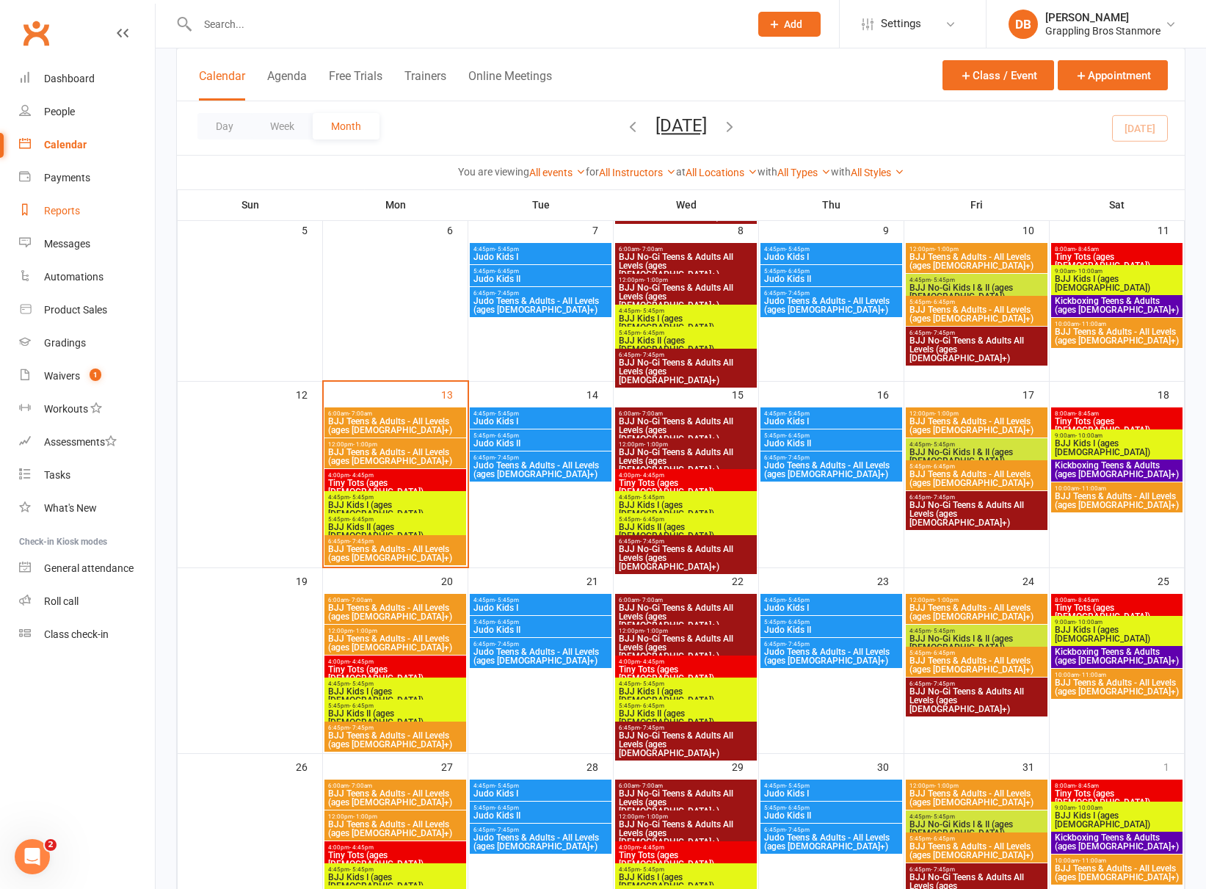
click at [60, 209] on div "Reports" at bounding box center [62, 211] width 36 height 12
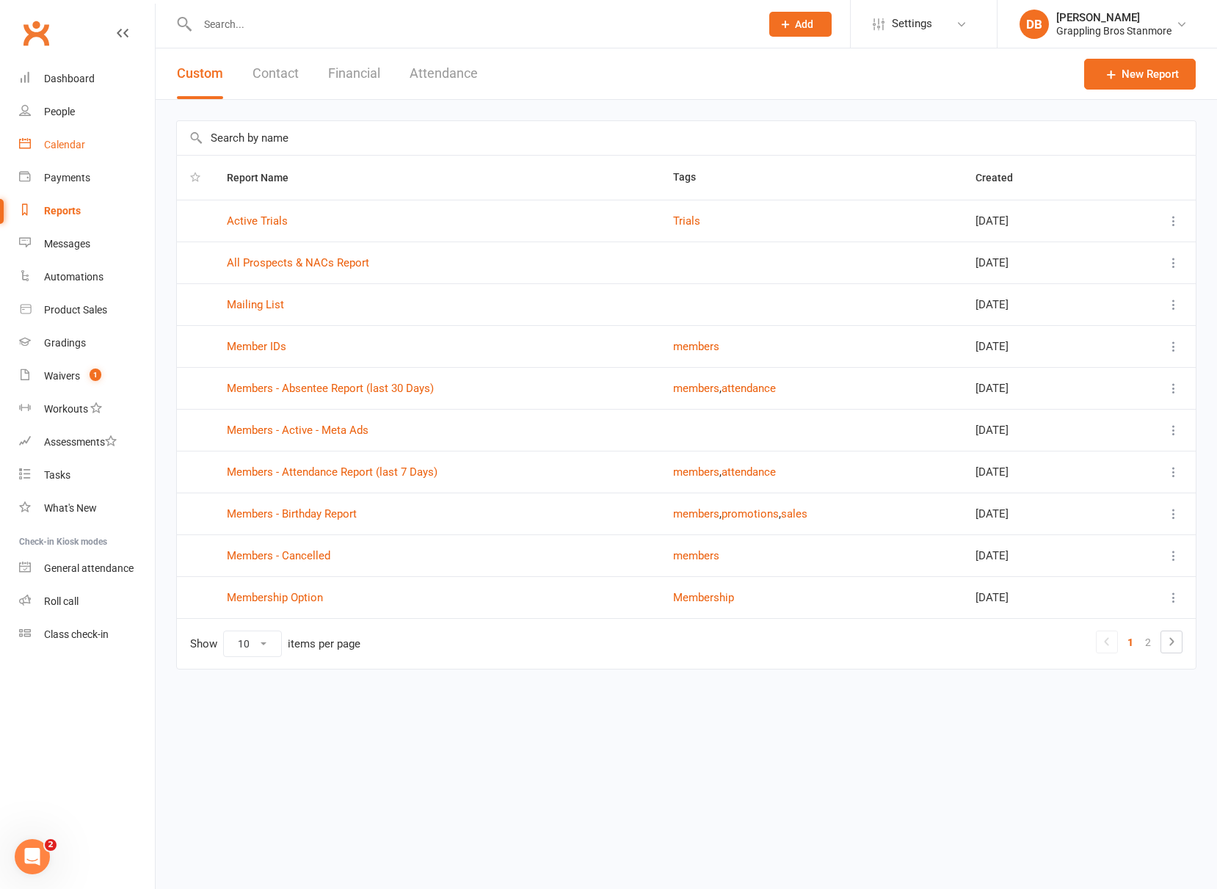
click at [59, 151] on link "Calendar" at bounding box center [87, 144] width 136 height 33
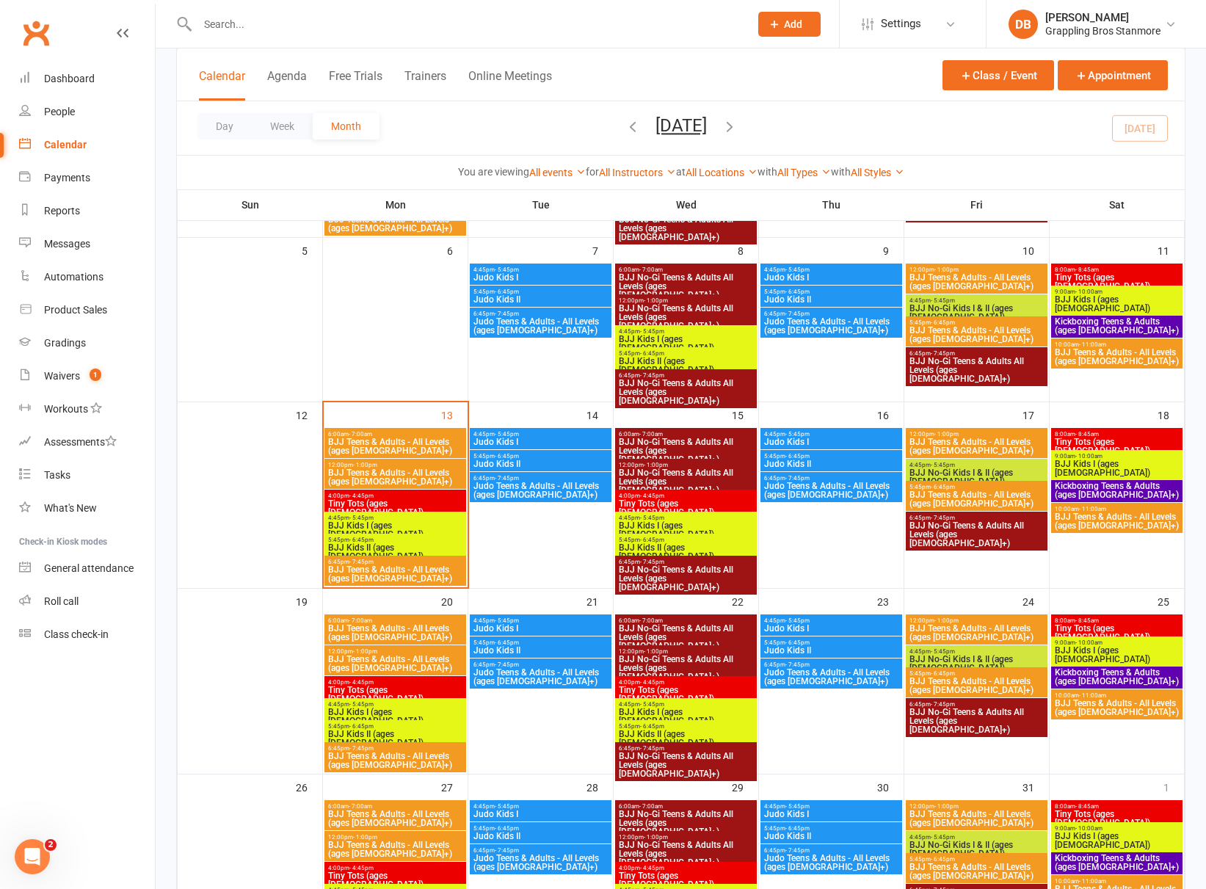
scroll to position [537, 0]
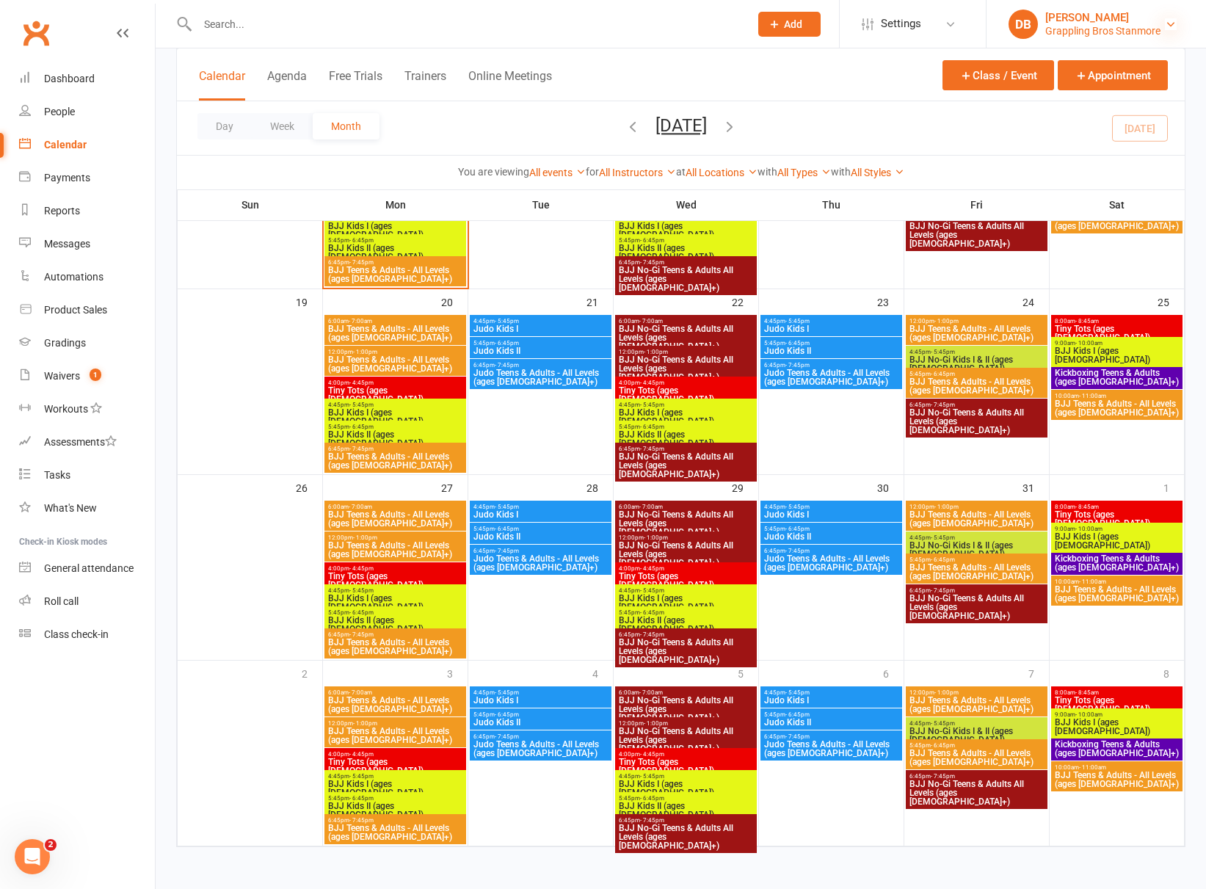
click at [1167, 23] on icon at bounding box center [1171, 24] width 12 height 12
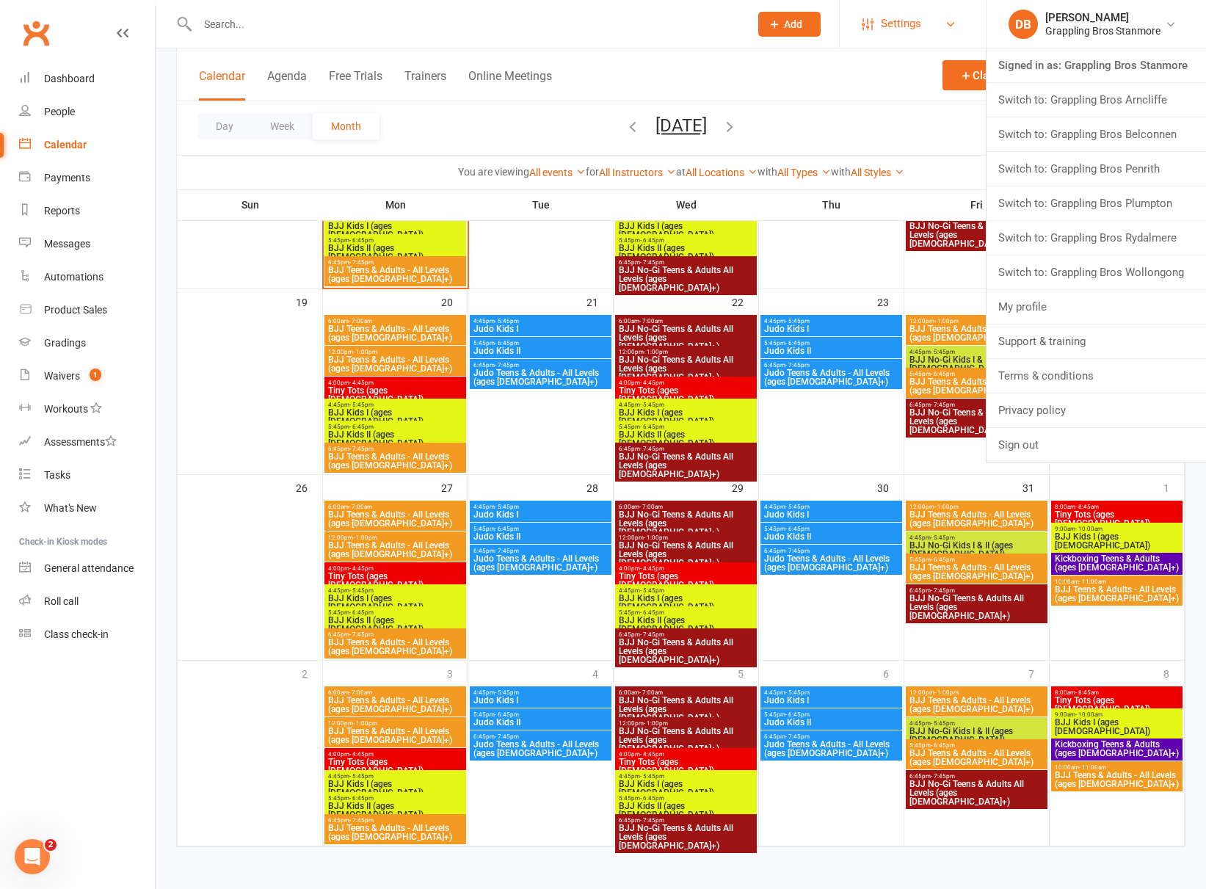
click at [905, 24] on span "Settings" at bounding box center [901, 23] width 40 height 33
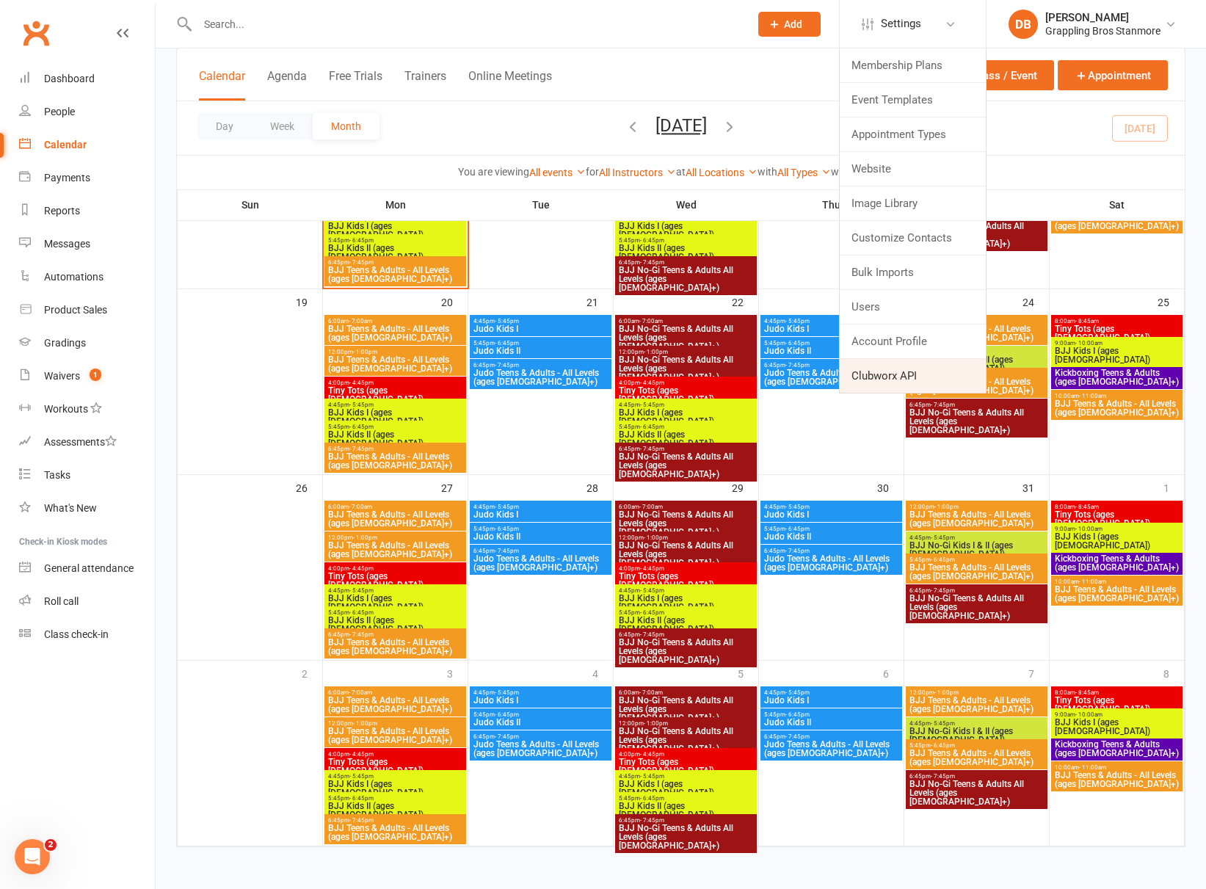
click at [889, 374] on link "Clubworx API" at bounding box center [913, 376] width 146 height 34
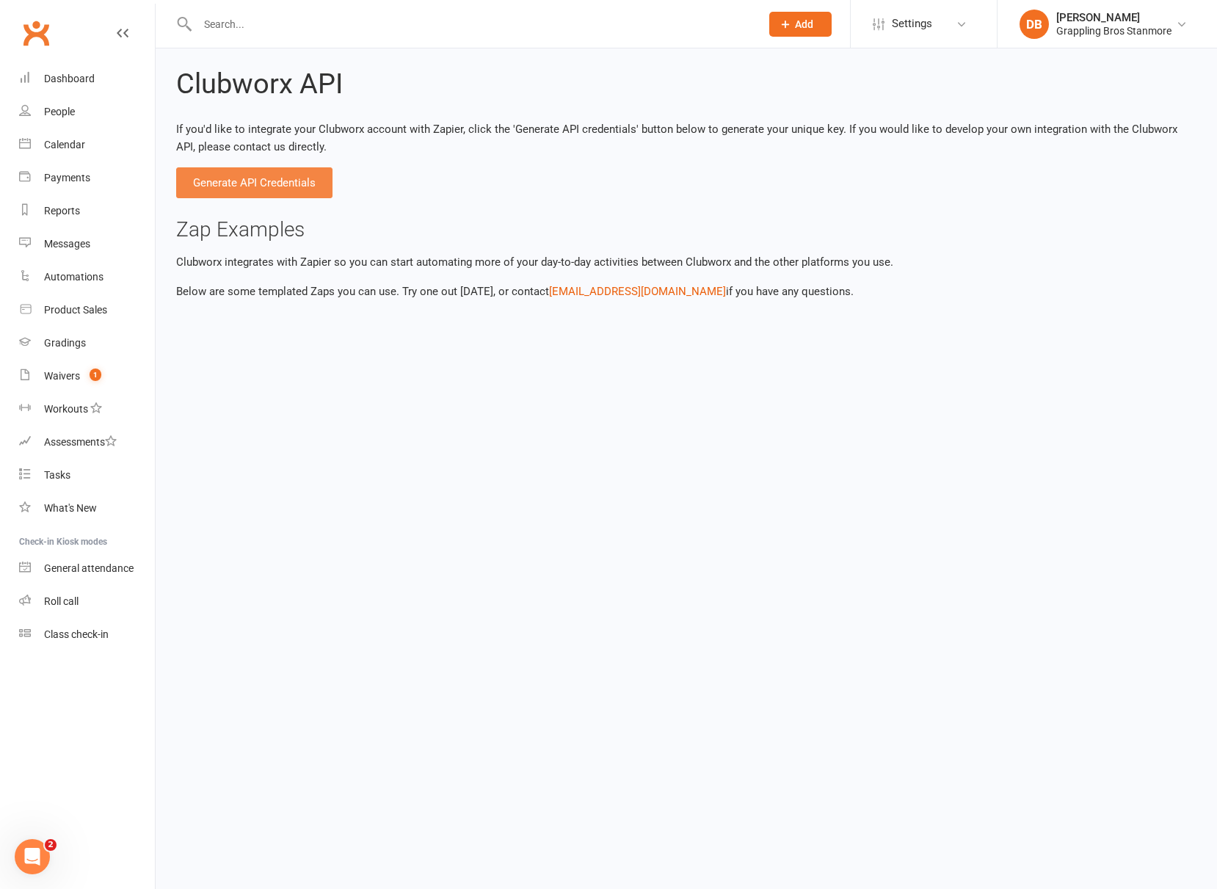
click at [250, 189] on button "Generate API Credentials" at bounding box center [254, 182] width 156 height 31
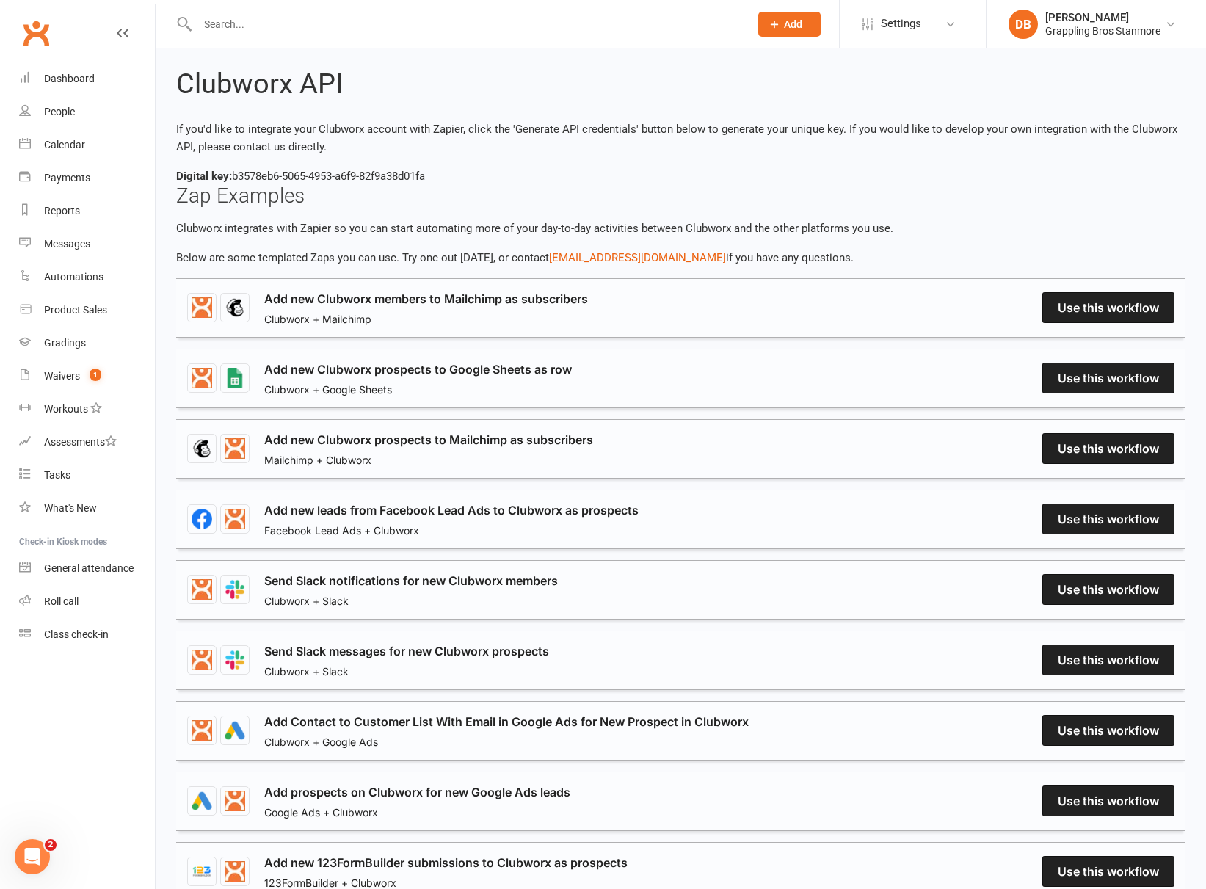
click at [799, 13] on button "Add" at bounding box center [789, 24] width 62 height 25
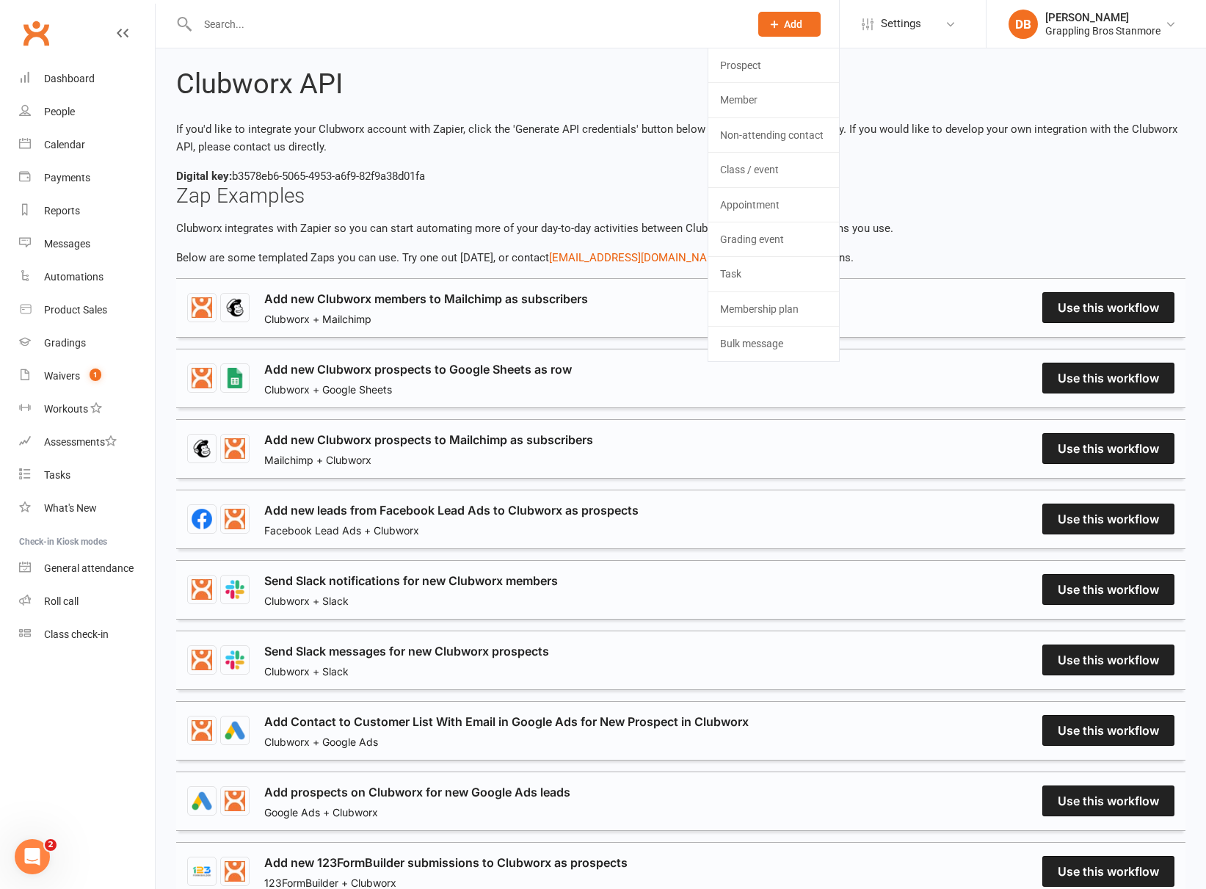
click at [959, 180] on div "Digital key: b3578eb6-5065-4953-a6f9-82f9a38d01fa" at bounding box center [680, 176] width 1009 height 18
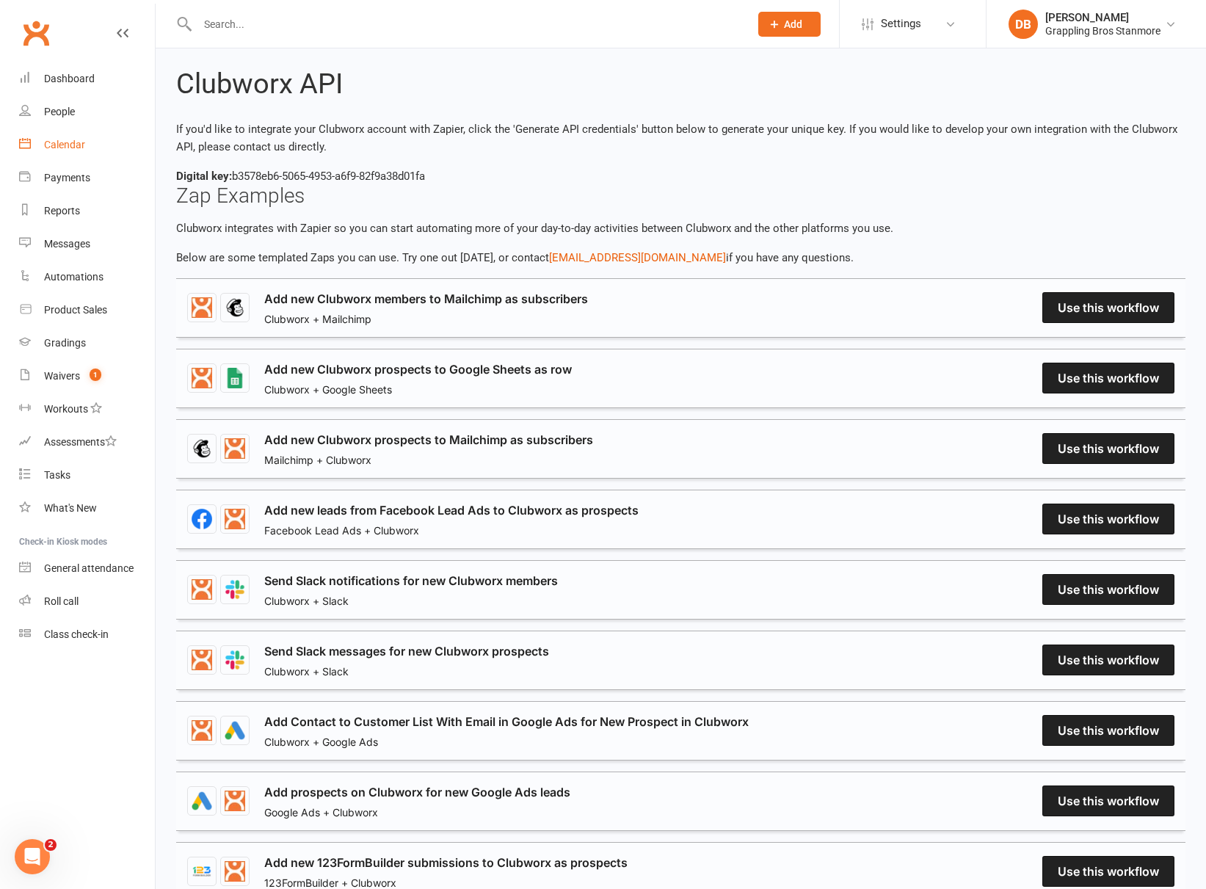
click at [53, 148] on div "Calendar" at bounding box center [64, 145] width 41 height 12
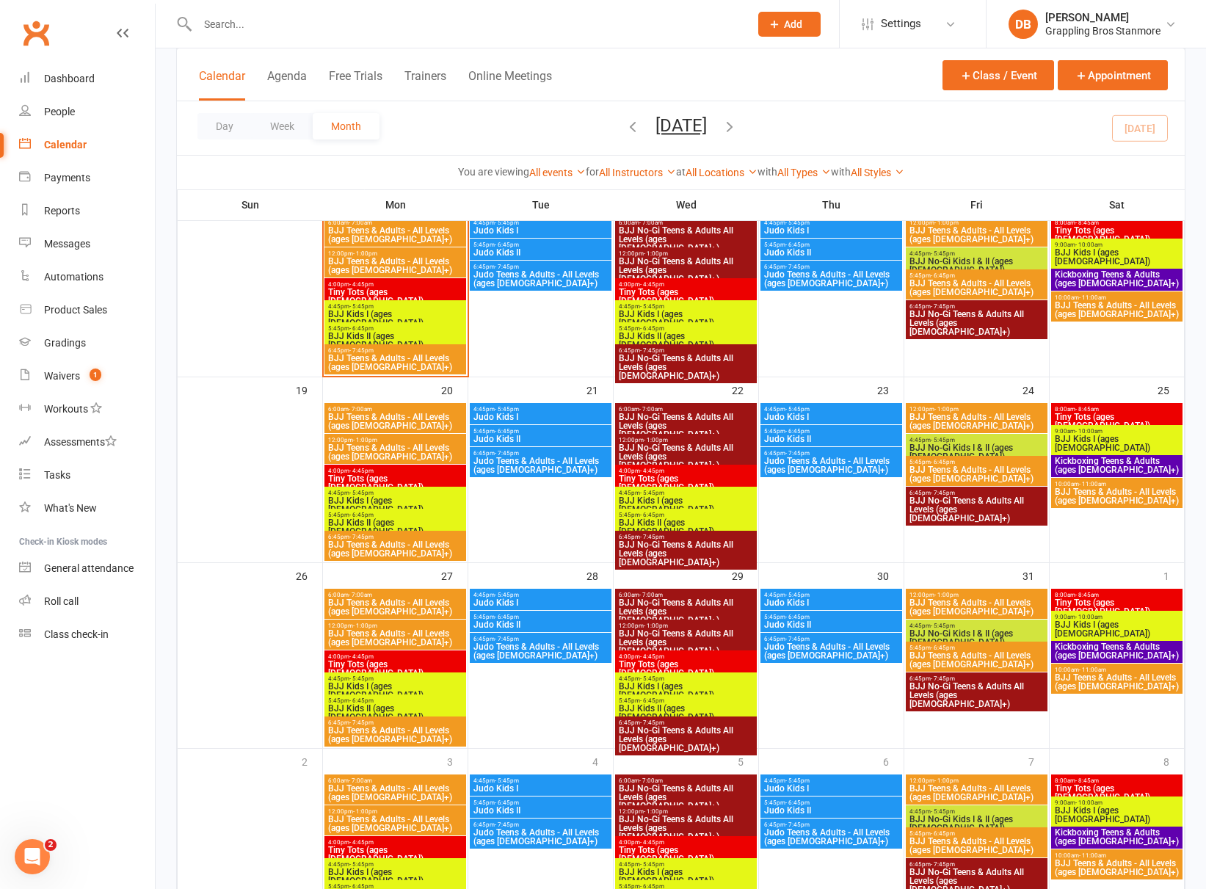
scroll to position [437, 0]
